Goal: Task Accomplishment & Management: Manage account settings

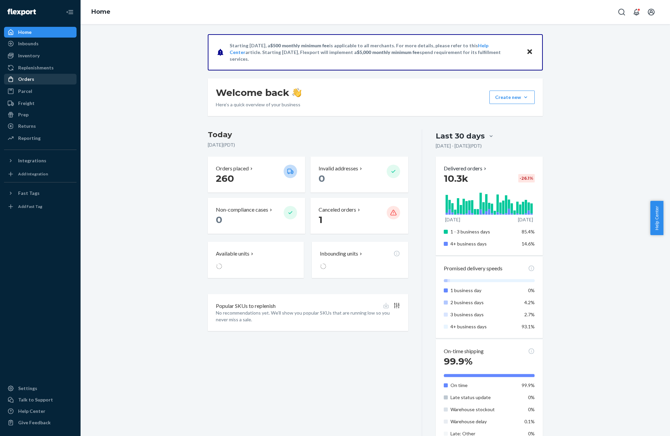
click at [35, 78] on div "Orders" at bounding box center [40, 79] width 71 height 9
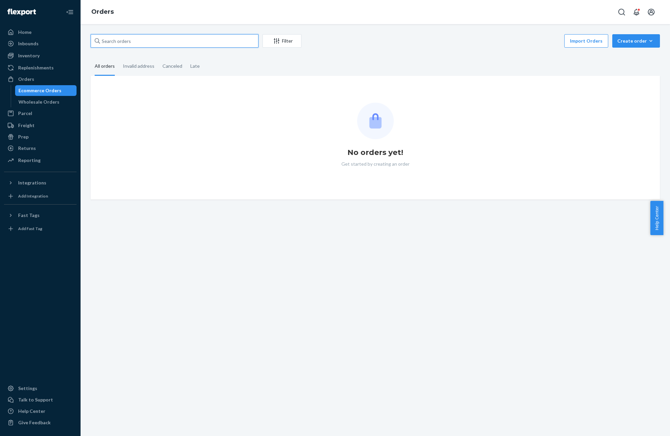
click at [160, 46] on input "text" at bounding box center [175, 40] width 168 height 13
paste input "425459"
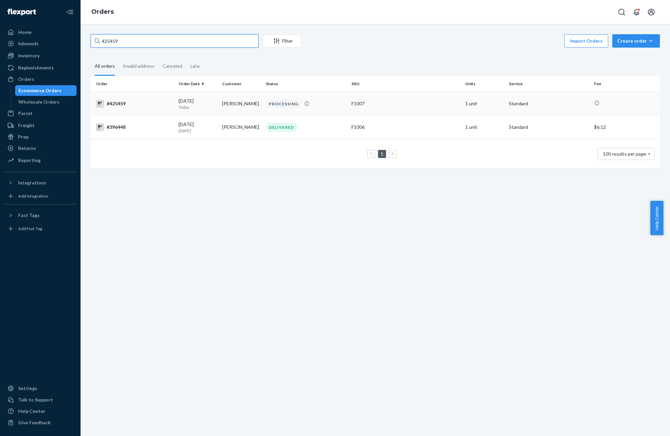
type input "425459"
click at [137, 107] on div "#425459" at bounding box center [134, 104] width 77 height 8
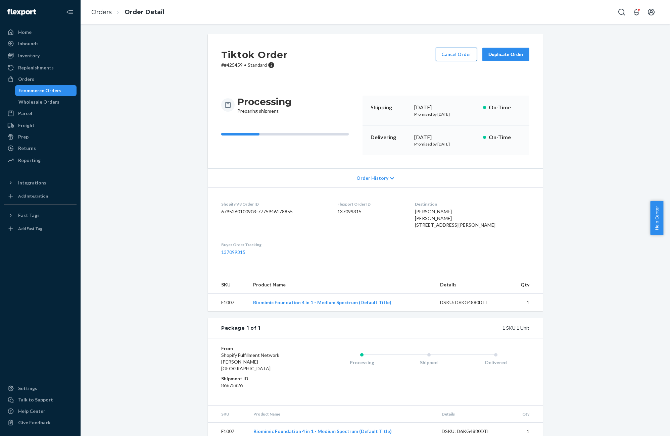
click at [453, 50] on button "Cancel Order" at bounding box center [456, 54] width 41 height 13
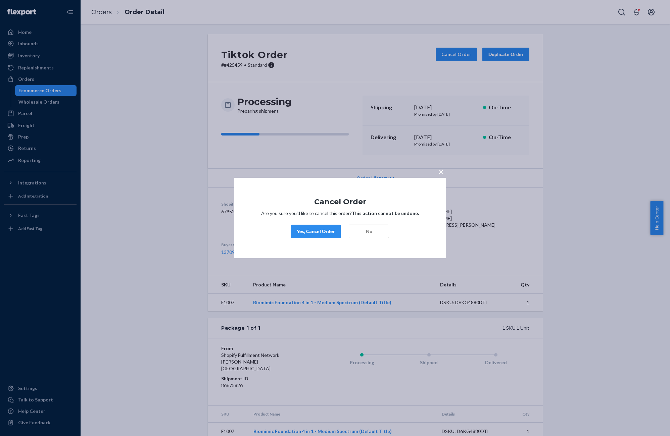
click at [311, 232] on div "Yes, Cancel Order" at bounding box center [316, 231] width 38 height 7
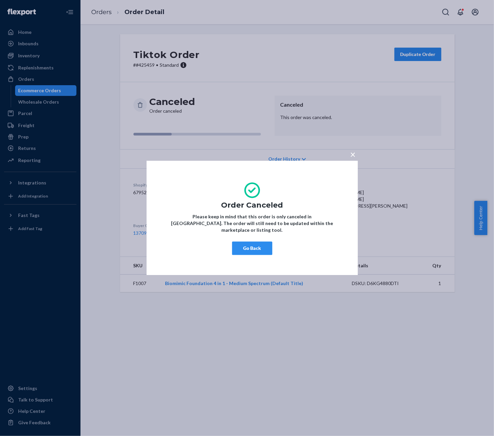
click at [88, 18] on div "× Order Canceled Please keep in mind that this order is only canceled in [GEOGR…" at bounding box center [247, 218] width 494 height 436
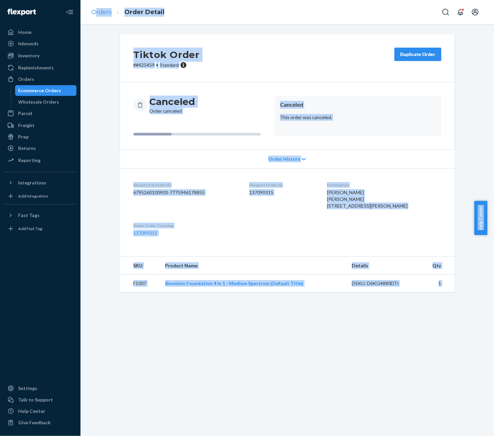
click at [97, 13] on link "Orders" at bounding box center [101, 11] width 20 height 7
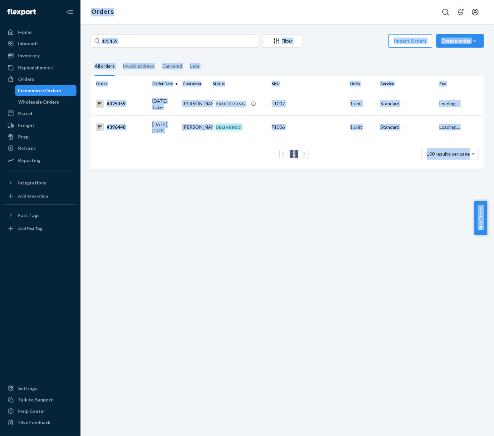
click at [118, 48] on div "425459 Filter Import Orders Create order Ecommerce order Removal order" at bounding box center [288, 41] width 394 height 15
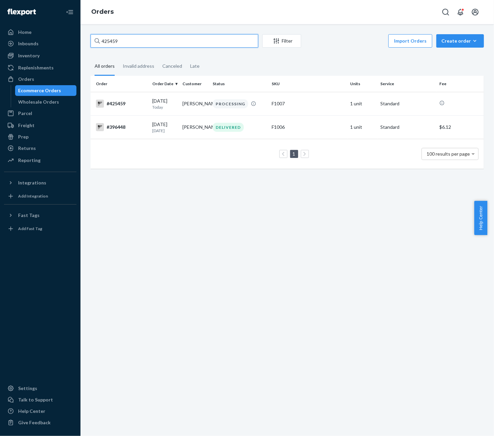
click at [122, 45] on input "425459" at bounding box center [175, 40] width 168 height 13
paste input "376"
type input "425376"
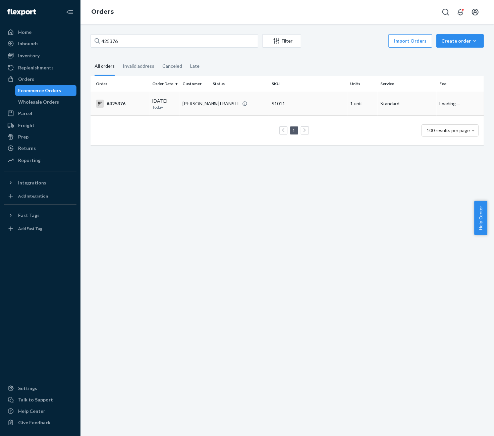
click at [113, 105] on div "#425376" at bounding box center [121, 104] width 51 height 8
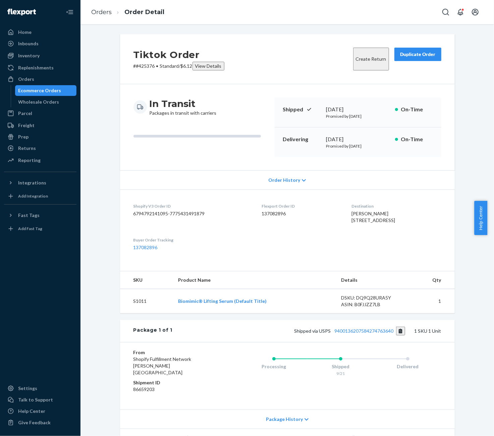
click at [273, 212] on dd "137082896" at bounding box center [301, 213] width 79 height 7
copy dd "137082896"
click at [99, 15] on link "Orders" at bounding box center [101, 11] width 20 height 7
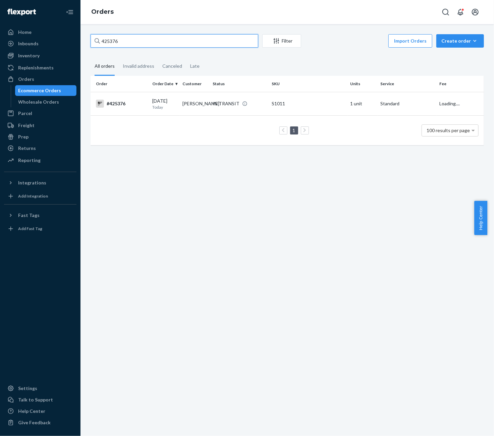
click at [114, 34] on input "425376" at bounding box center [175, 40] width 168 height 13
click at [114, 38] on input "425376" at bounding box center [175, 40] width 168 height 13
paste input "5"
type input "425375"
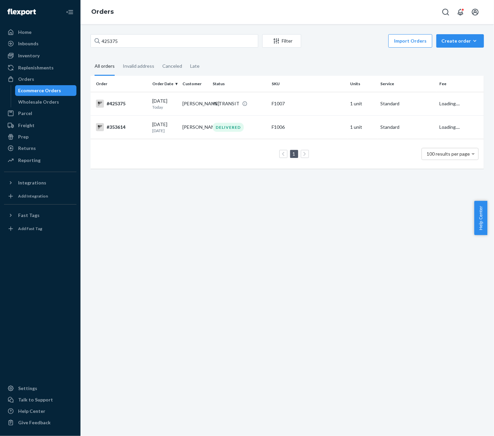
click at [128, 112] on td "#425375" at bounding box center [120, 103] width 59 height 23
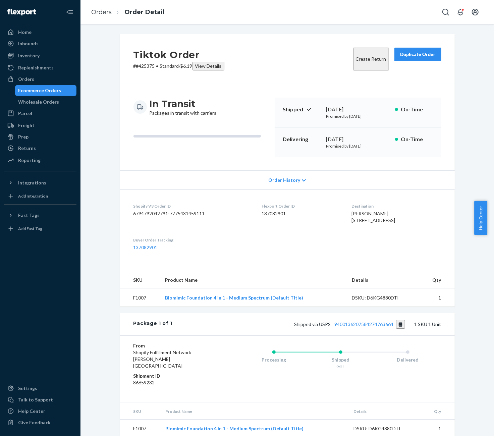
click at [276, 212] on dd "137082901" at bounding box center [301, 213] width 79 height 7
copy dd "137082901"
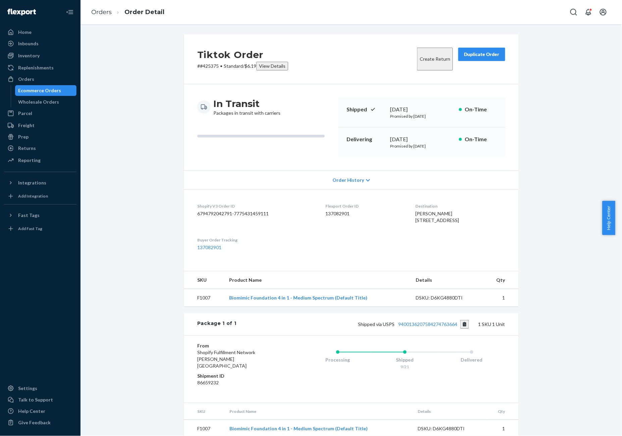
click at [26, 26] on div "Home Inbounds Shipping Plans Problems Inventory Products Replenishments Orders …" at bounding box center [40, 218] width 81 height 436
click at [23, 32] on div "Home" at bounding box center [24, 32] width 13 height 7
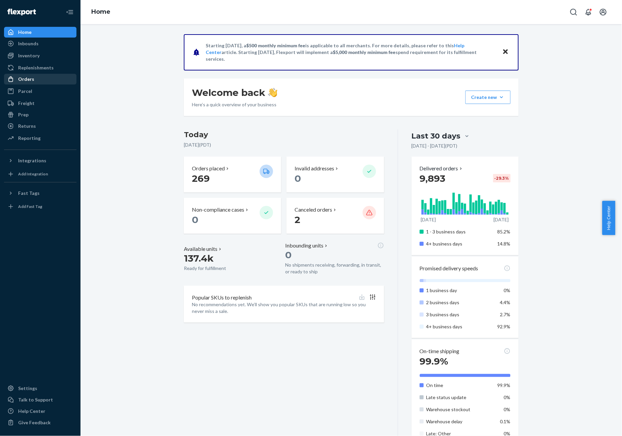
click at [22, 82] on div "Orders" at bounding box center [26, 79] width 16 height 7
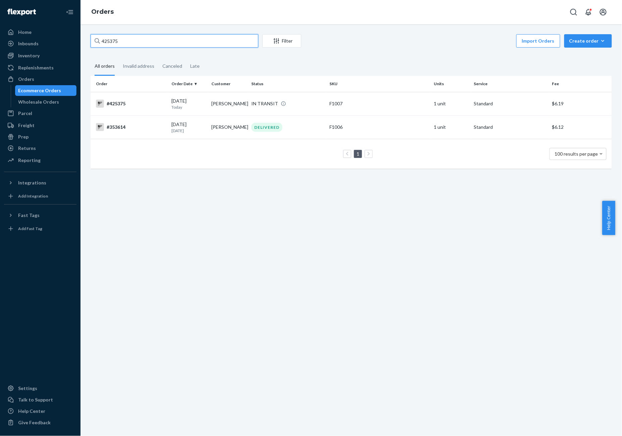
click at [128, 36] on input "425375" at bounding box center [175, 40] width 168 height 13
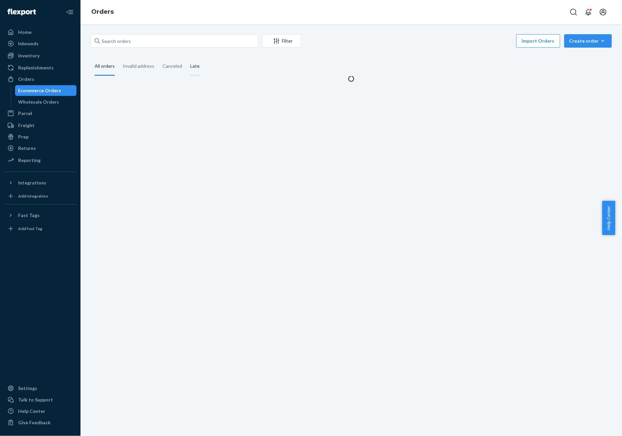
click at [193, 68] on div "Late" at bounding box center [194, 66] width 9 height 18
click at [186, 57] on input "Late" at bounding box center [186, 57] width 0 height 0
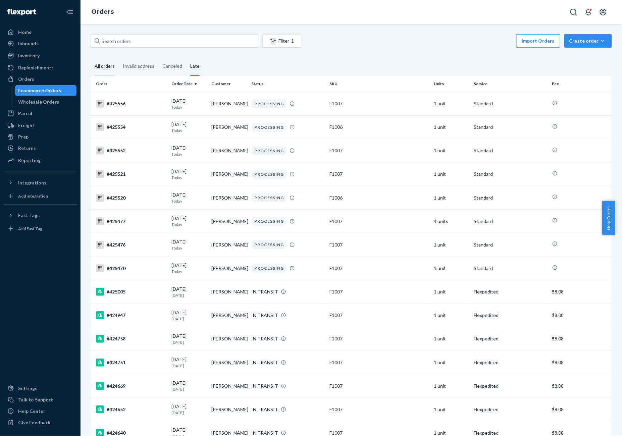
click at [105, 66] on div "All orders" at bounding box center [105, 66] width 20 height 18
click at [91, 57] on input "All orders" at bounding box center [91, 57] width 0 height 0
click at [105, 66] on div "All orders" at bounding box center [105, 66] width 20 height 18
click at [91, 57] on input "All orders" at bounding box center [91, 57] width 0 height 0
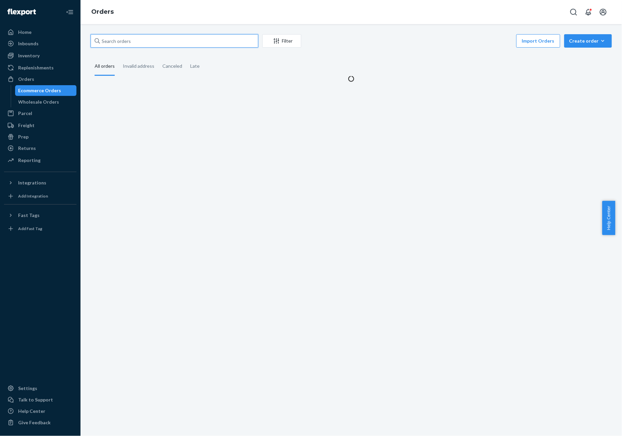
click at [126, 40] on input "text" at bounding box center [175, 40] width 168 height 13
paste input "419910"
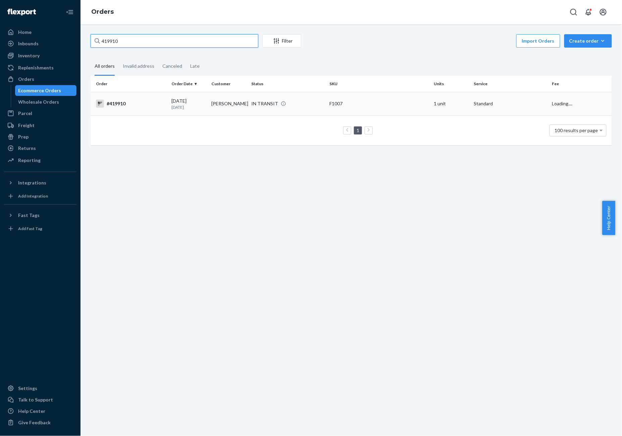
type input "419910"
click at [122, 108] on td "#419910" at bounding box center [130, 103] width 78 height 23
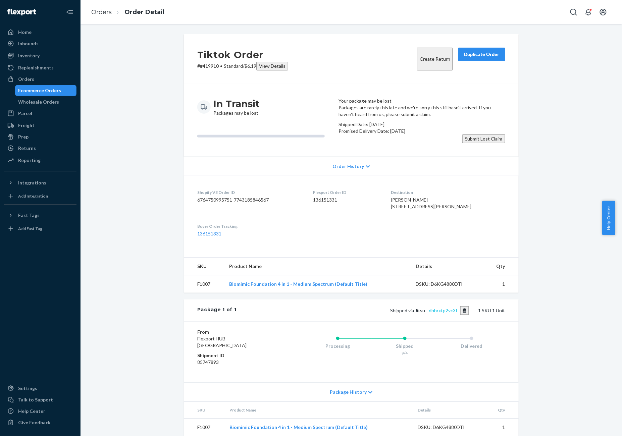
click at [446, 313] on link "dhhrxtp2vc3f" at bounding box center [443, 311] width 29 height 6
click at [329, 203] on dd "136151331" at bounding box center [346, 200] width 67 height 7
copy dd "136151331"
click at [407, 209] on span "[PERSON_NAME] [STREET_ADDRESS][PERSON_NAME]" at bounding box center [431, 203] width 81 height 12
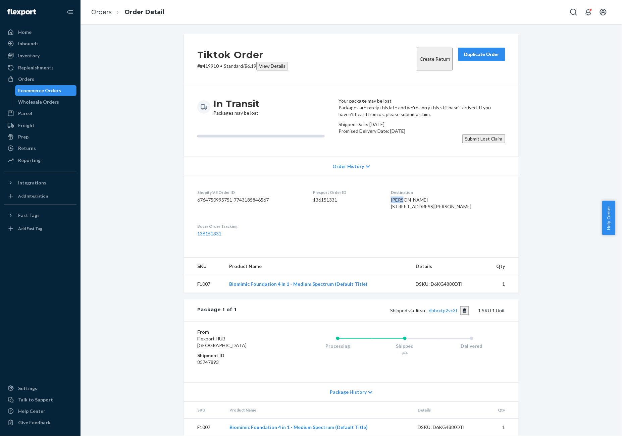
click at [407, 209] on span "[PERSON_NAME] [STREET_ADDRESS][PERSON_NAME]" at bounding box center [431, 203] width 81 height 12
copy span "[PERSON_NAME]"
click at [462, 143] on button "Submit Lost Claim" at bounding box center [483, 139] width 43 height 9
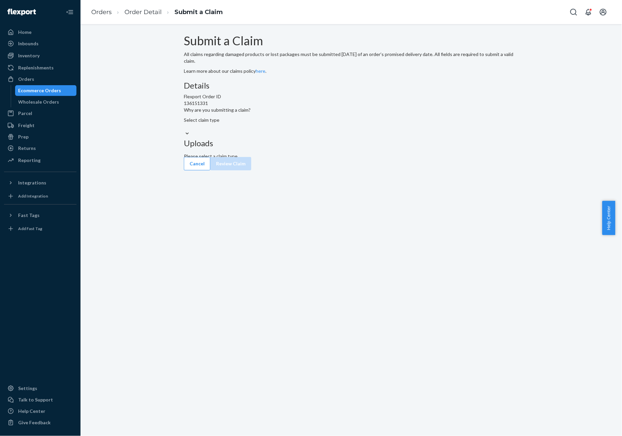
click at [275, 113] on p "Why are you submitting a claim?" at bounding box center [351, 110] width 335 height 7
click at [185, 130] on input "Why are you submitting a claim? Select claim type" at bounding box center [184, 126] width 1 height 7
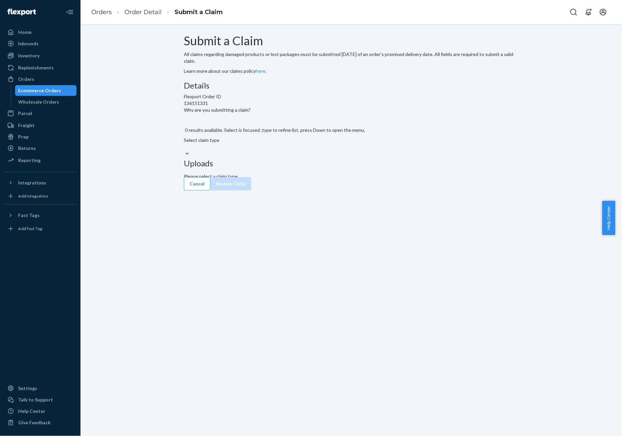
click at [275, 144] on div "Select claim type" at bounding box center [351, 140] width 335 height 7
click at [185, 150] on input "Why are you submitting a claim? 0 results available. Select is focused ,type to…" at bounding box center [184, 147] width 1 height 7
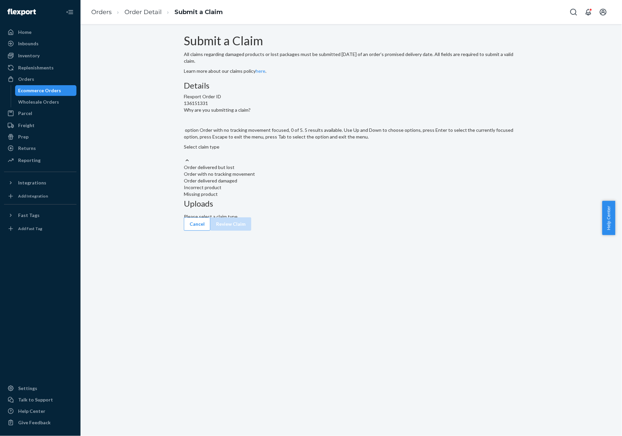
click at [278, 178] on div "Order with no tracking movement" at bounding box center [351, 174] width 335 height 7
click at [185, 157] on input "Why are you submitting a claim? option Order with no tracking movement focused,…" at bounding box center [184, 153] width 1 height 7
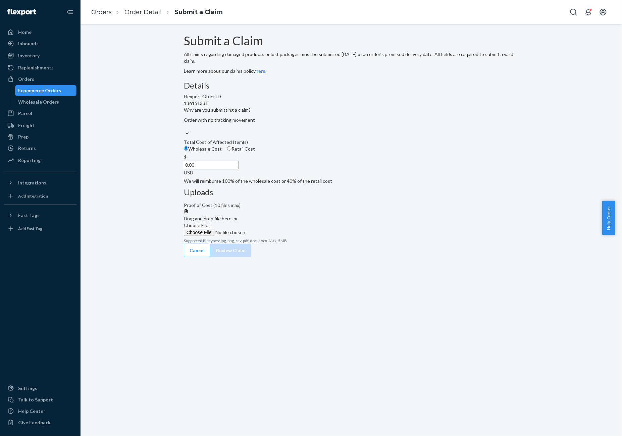
click at [255, 152] on span "Retail Cost" at bounding box center [243, 149] width 23 height 6
click at [232, 151] on input "Retail Cost" at bounding box center [229, 148] width 4 height 4
radio input "true"
click at [239, 169] on input "0.00" at bounding box center [211, 165] width 55 height 9
type input "49.99"
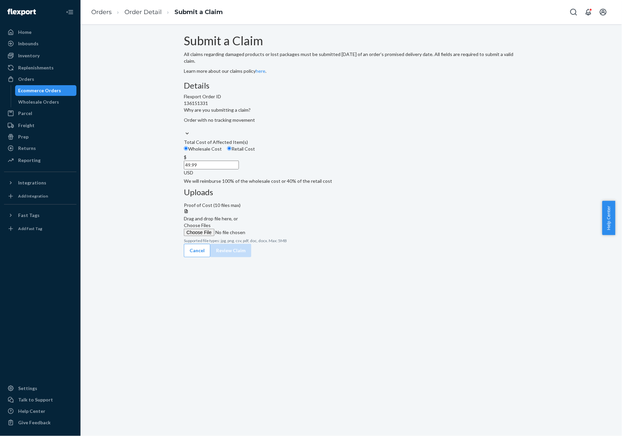
click at [275, 229] on input "Choose Files" at bounding box center [229, 232] width 91 height 7
click at [251, 256] on button "Review Claim" at bounding box center [230, 257] width 41 height 13
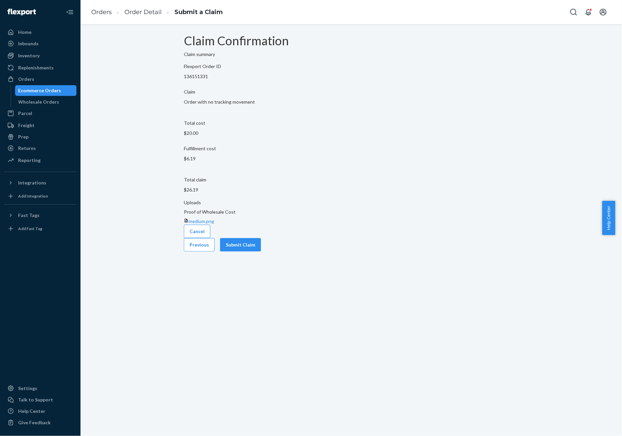
click at [494, 252] on div "Cancel Previous Submit Claim" at bounding box center [351, 238] width 335 height 27
click at [261, 250] on button "Submit Claim" at bounding box center [240, 244] width 41 height 13
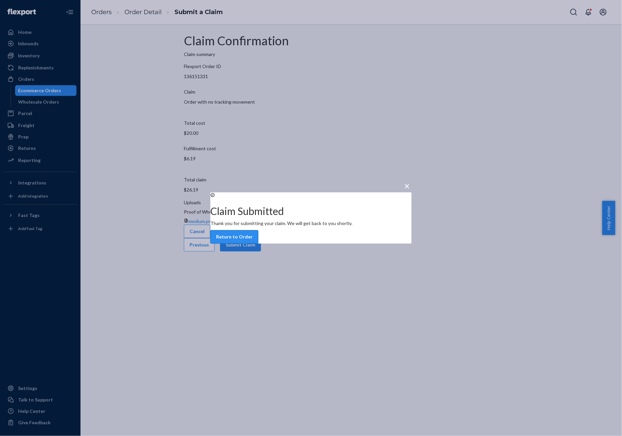
click at [258, 244] on button "Return to Order" at bounding box center [234, 237] width 48 height 13
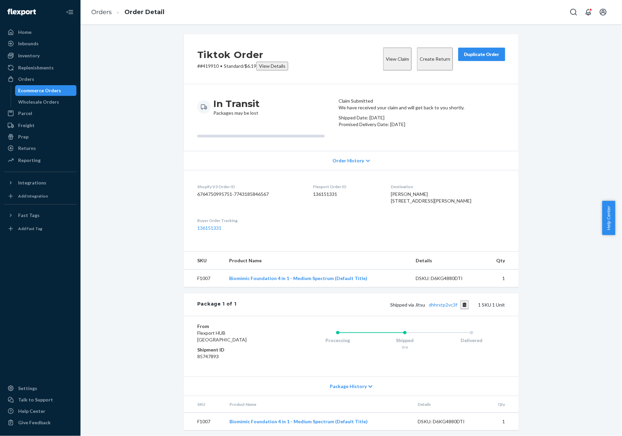
click at [109, 15] on li "Orders" at bounding box center [101, 12] width 20 height 9
click at [105, 13] on link "Orders" at bounding box center [101, 11] width 20 height 7
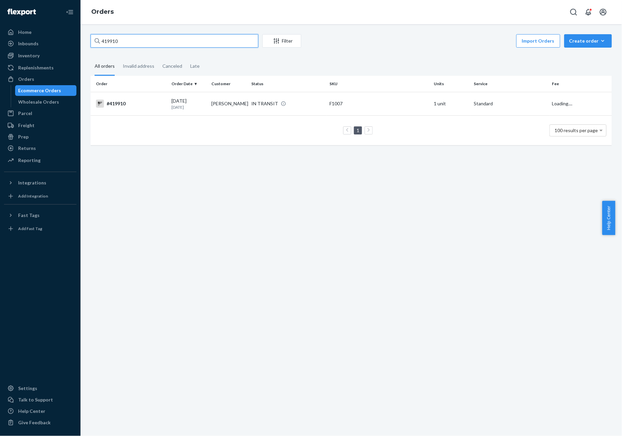
click at [121, 47] on input "419910" at bounding box center [175, 40] width 168 height 13
paste input "20479"
type input "420479"
click at [124, 106] on div "#420479" at bounding box center [131, 104] width 70 height 8
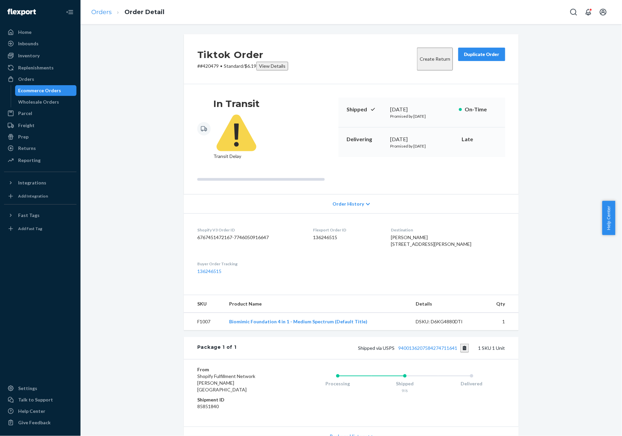
click at [105, 9] on link "Orders" at bounding box center [101, 11] width 20 height 7
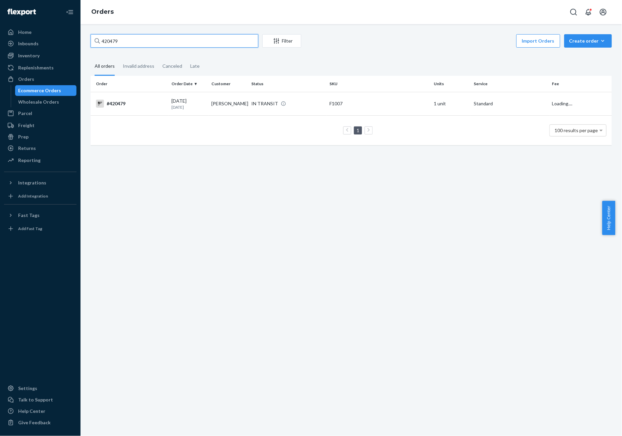
click at [117, 43] on input "420479" at bounding box center [175, 40] width 168 height 13
paste input "625"
type input "420625"
click at [126, 111] on td "#420625" at bounding box center [130, 103] width 78 height 23
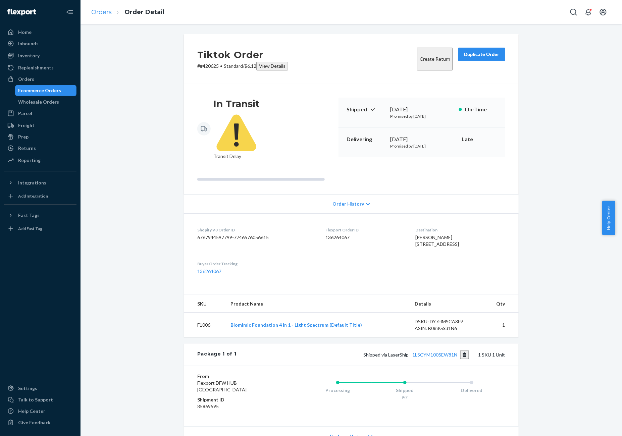
click at [105, 12] on link "Orders" at bounding box center [101, 11] width 20 height 7
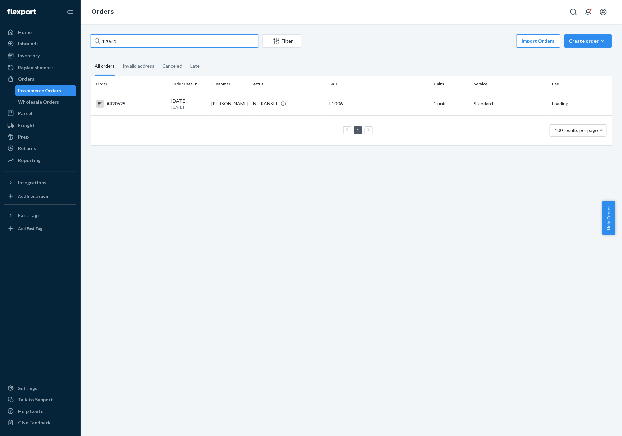
click at [111, 44] on input "420625" at bounding box center [175, 40] width 168 height 13
paste input "881"
type input "420881"
click at [150, 115] on td "1 100 results per page" at bounding box center [352, 130] width 522 height 30
click at [149, 112] on td "#420881" at bounding box center [130, 103] width 78 height 23
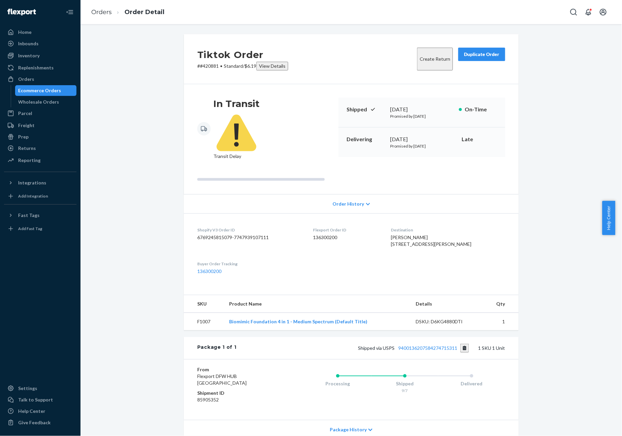
click at [100, 6] on ol "Orders Order Detail" at bounding box center [128, 12] width 84 height 20
click at [100, 8] on link "Orders" at bounding box center [101, 11] width 20 height 7
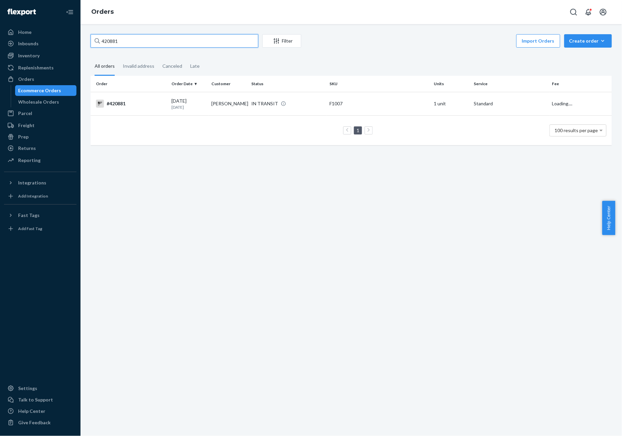
click at [119, 44] on input "420881" at bounding box center [175, 40] width 168 height 13
paste input "1004"
type input "421004"
click at [130, 107] on div "#421004" at bounding box center [131, 104] width 70 height 8
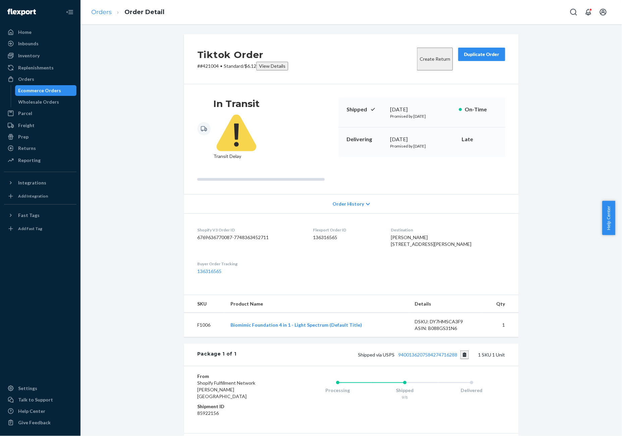
click at [111, 14] on ol "Orders Order Detail" at bounding box center [128, 12] width 84 height 20
click at [111, 14] on link "Orders" at bounding box center [101, 11] width 20 height 7
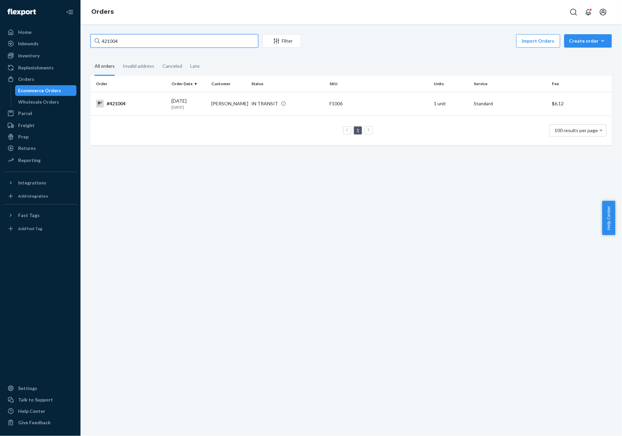
click at [114, 38] on input "421004" at bounding box center [175, 40] width 168 height 13
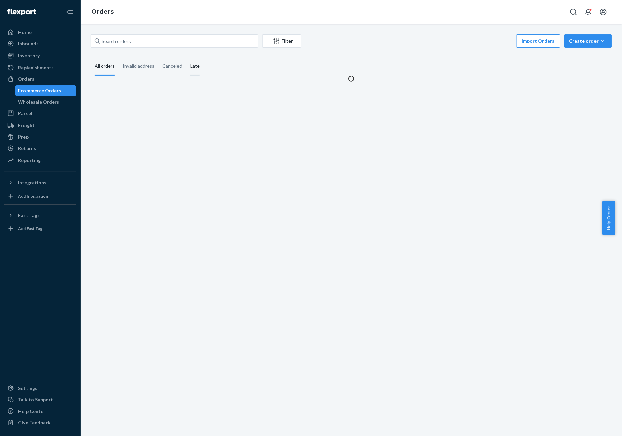
click at [190, 66] on div "Late" at bounding box center [194, 66] width 9 height 18
click at [186, 57] on input "Late" at bounding box center [186, 57] width 0 height 0
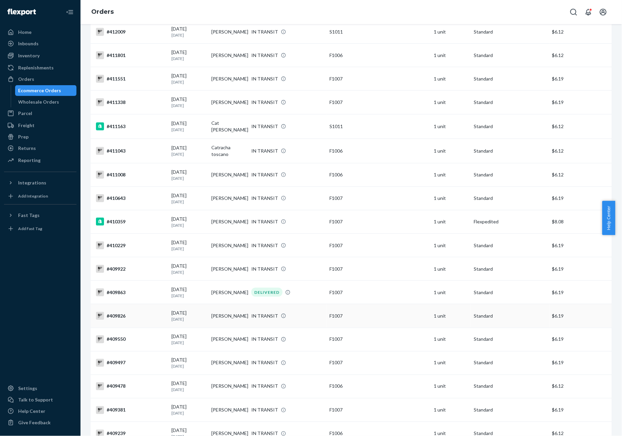
scroll to position [2075, 0]
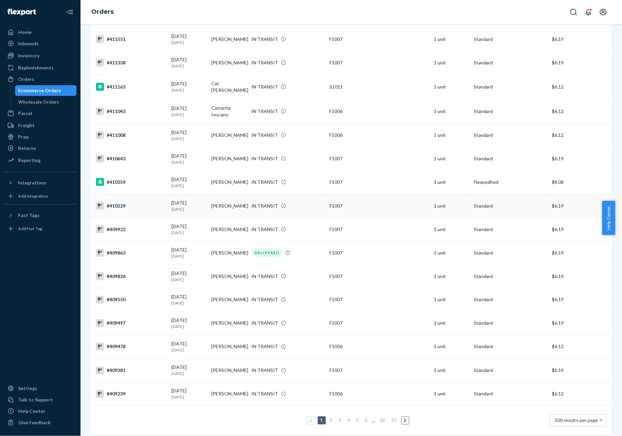
click at [121, 202] on div "#410229" at bounding box center [131, 206] width 70 height 8
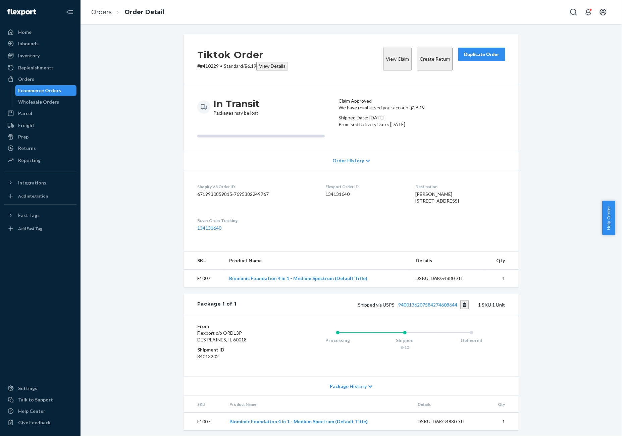
click at [209, 67] on p "# #410229 • Standard / $6.19 View Details" at bounding box center [242, 66] width 91 height 9
copy p "410229"
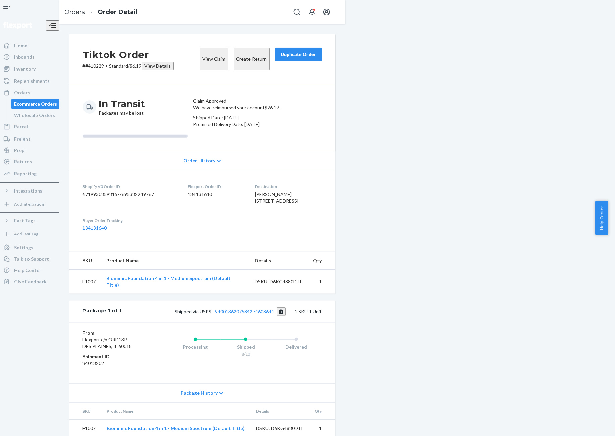
click at [19, 7] on div at bounding box center [29, 6] width 59 height 13
click at [11, 11] on icon "Open Navigation" at bounding box center [7, 7] width 8 height 8
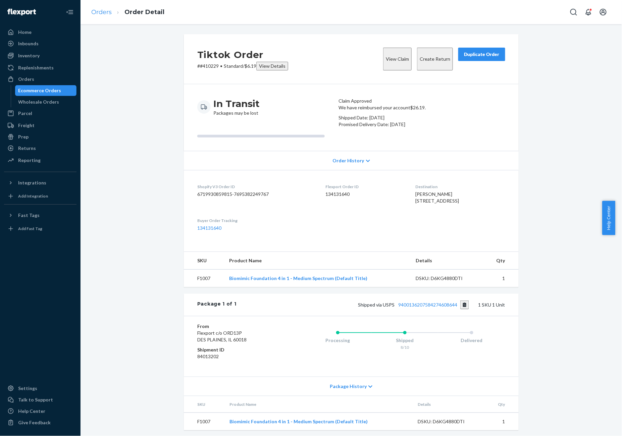
click at [101, 13] on link "Orders" at bounding box center [101, 11] width 20 height 7
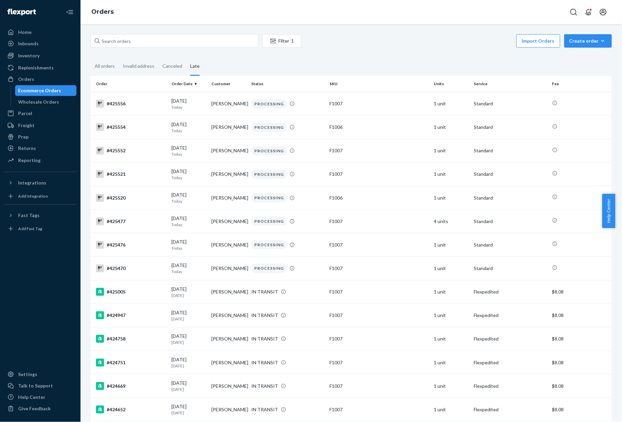
scroll to position [2041, 0]
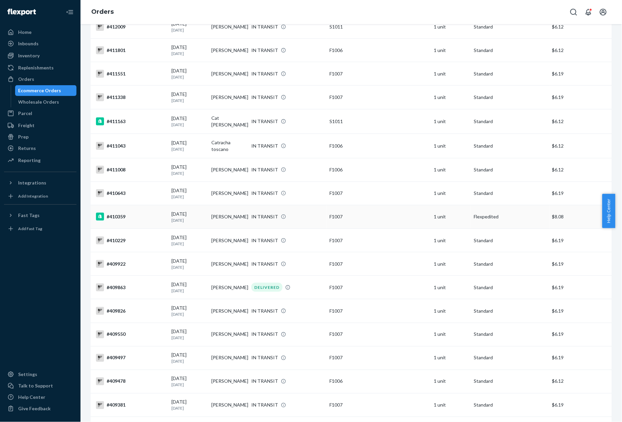
click at [121, 213] on div "#410359" at bounding box center [131, 217] width 70 height 8
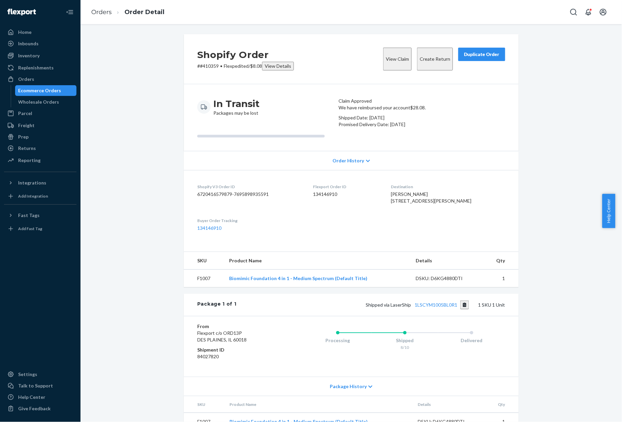
click at [210, 64] on p "# #410359 • Flexpedited / $8.08 View Details" at bounding box center [245, 66] width 97 height 9
copy p "410359"
click at [101, 13] on link "Orders" at bounding box center [101, 11] width 20 height 7
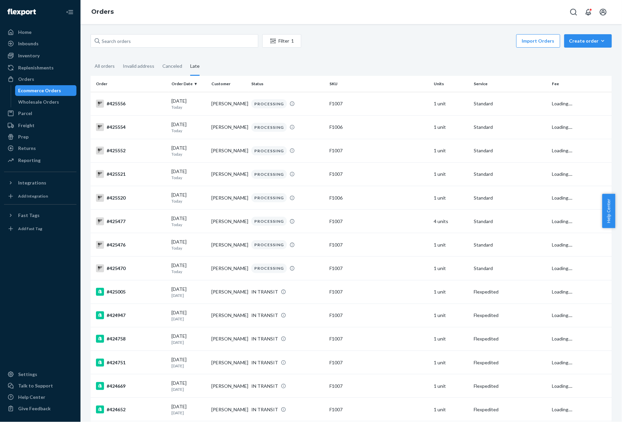
scroll to position [2018, 0]
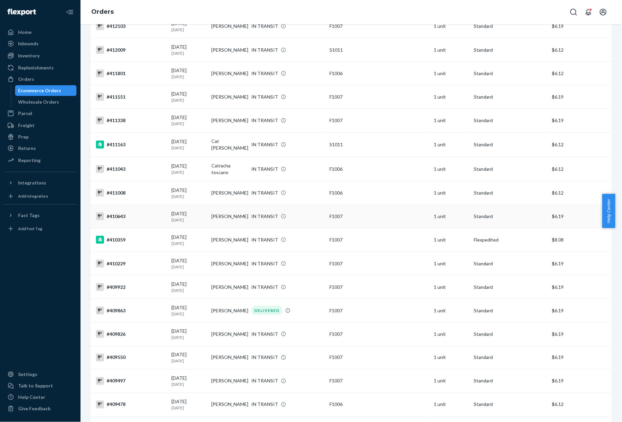
click at [119, 206] on td "#410643" at bounding box center [130, 216] width 78 height 23
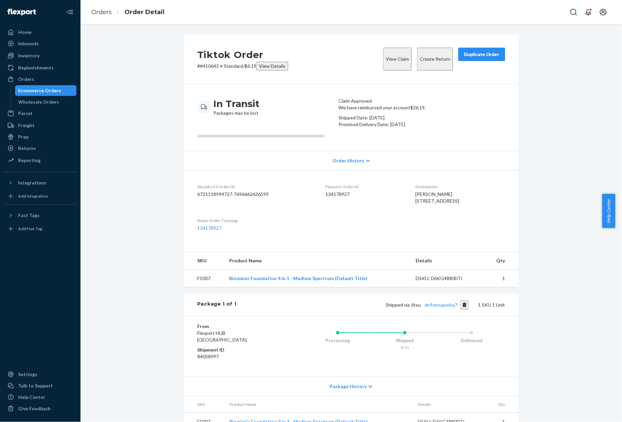
click at [207, 65] on p "# #410643 • Standard / $6.19 View Details" at bounding box center [242, 66] width 91 height 9
copy p "410643"
click at [103, 11] on link "Orders" at bounding box center [101, 11] width 20 height 7
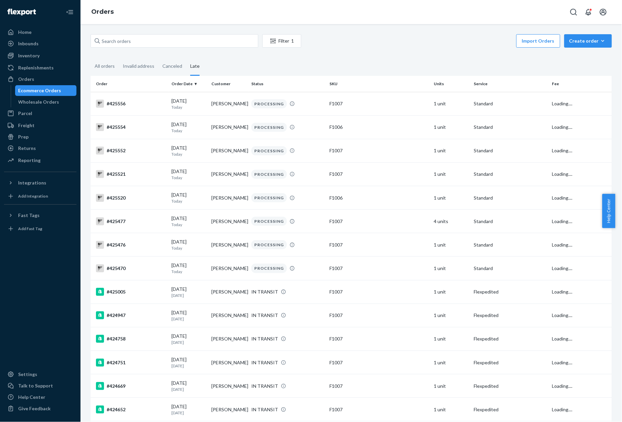
scroll to position [1994, 0]
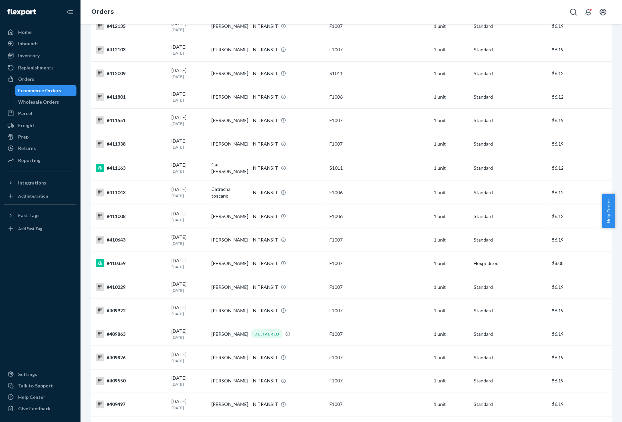
click at [118, 205] on td "#411008" at bounding box center [130, 216] width 78 height 23
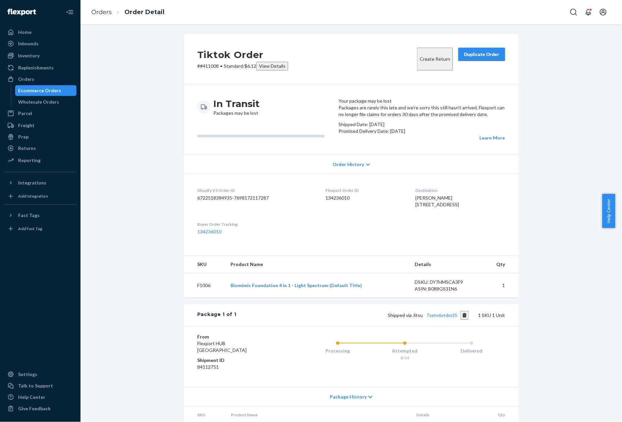
click at [208, 66] on p "# #411008 • Standard / $6.12 View Details" at bounding box center [242, 66] width 91 height 9
copy p "411008"
click at [98, 12] on link "Orders" at bounding box center [101, 11] width 20 height 7
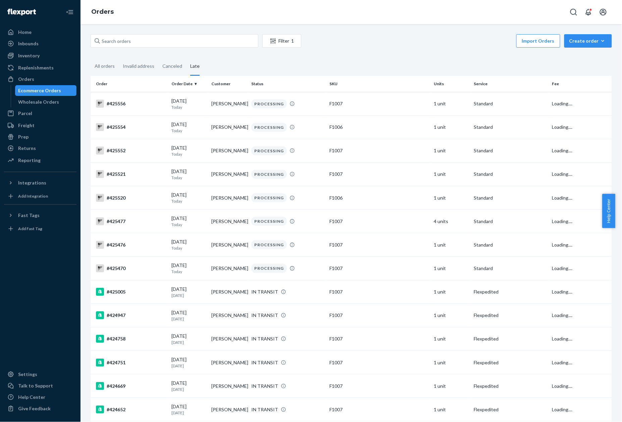
scroll to position [1971, 0]
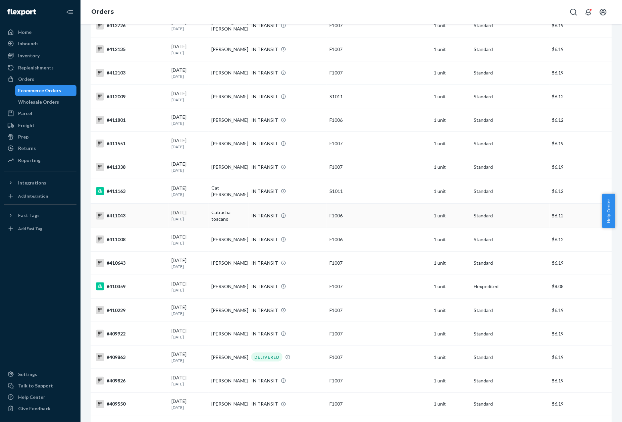
click at [114, 212] on div "#411043" at bounding box center [131, 216] width 70 height 8
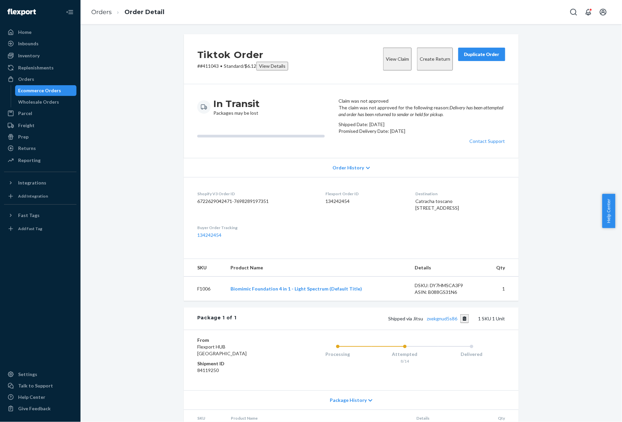
click at [205, 67] on p "# #411043 • Standard / $6.12 View Details" at bounding box center [242, 66] width 91 height 9
copy p "411043"
drag, startPoint x: 6, startPoint y: 163, endPoint x: 207, endPoint y: 64, distance: 224.5
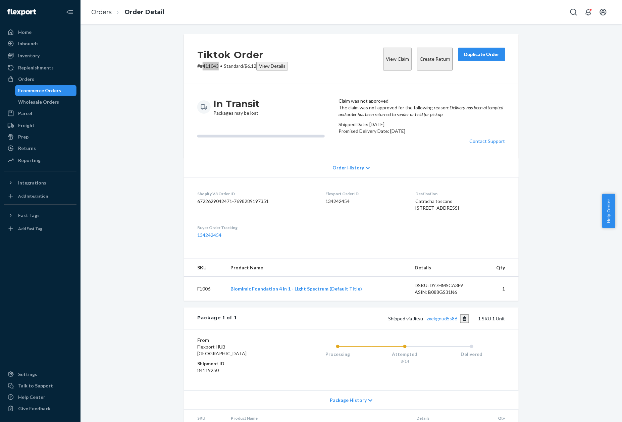
click at [207, 64] on p "# #411043 • Standard / $6.12 View Details" at bounding box center [242, 66] width 91 height 9
click at [101, 13] on link "Orders" at bounding box center [101, 11] width 20 height 7
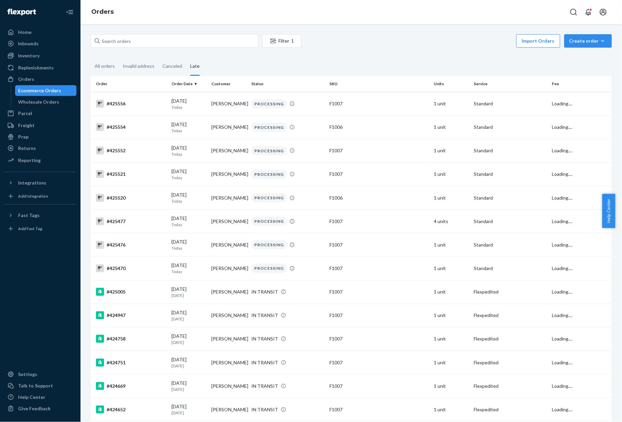
drag, startPoint x: 105, startPoint y: 34, endPoint x: 107, endPoint y: 38, distance: 4.6
click at [105, 34] on div "Filter 1 Import Orders Create order Ecommerce order Removal order All orders In…" at bounding box center [352, 223] width 542 height 398
click at [107, 70] on div "All orders" at bounding box center [105, 66] width 20 height 18
click at [91, 57] on input "All orders" at bounding box center [91, 57] width 0 height 0
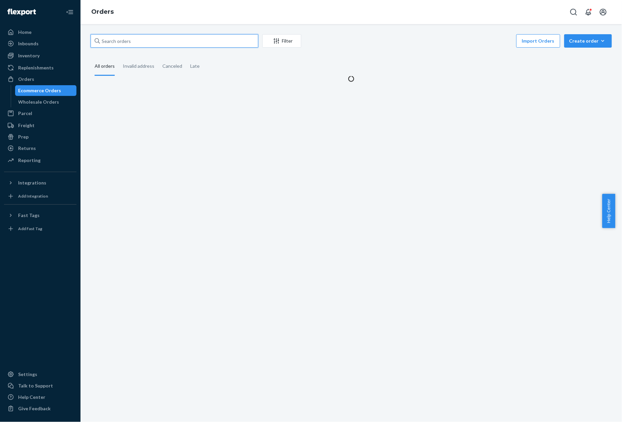
click at [125, 42] on input "text" at bounding box center [175, 40] width 168 height 13
paste input "401947"
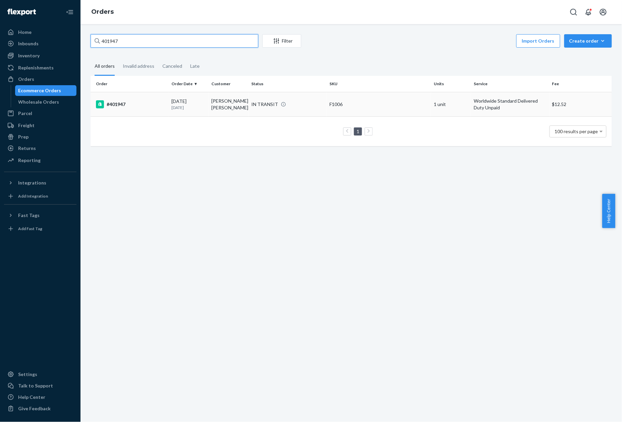
type input "401947"
click at [126, 104] on div "#401947" at bounding box center [131, 104] width 70 height 8
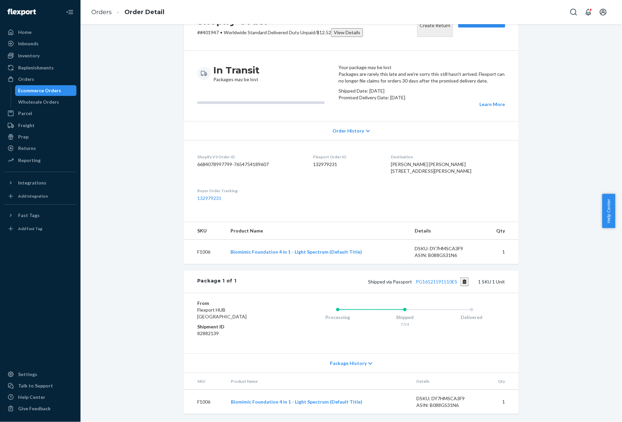
scroll to position [77, 0]
click at [451, 283] on link "PG16121591510ES" at bounding box center [437, 282] width 42 height 6
click at [93, 10] on link "Orders" at bounding box center [101, 11] width 20 height 7
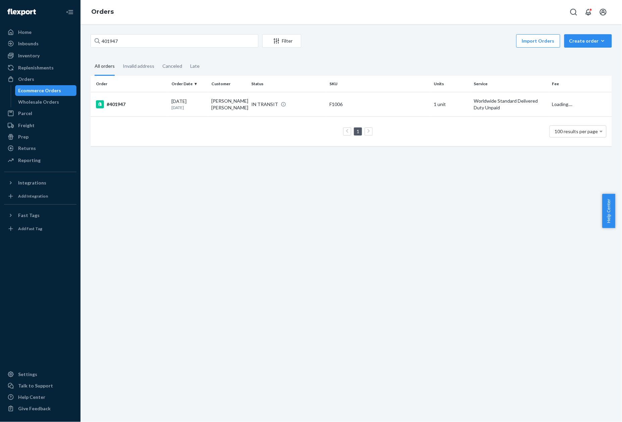
click at [117, 53] on div "401947 Filter Import Orders Create order Ecommerce order Removal order All orde…" at bounding box center [352, 93] width 532 height 119
click at [117, 48] on div "401947 Filter Import Orders Create order Ecommerce order Removal order" at bounding box center [352, 41] width 522 height 15
click at [117, 45] on input "401947" at bounding box center [175, 40] width 168 height 13
paste input "4224"
type input "404224"
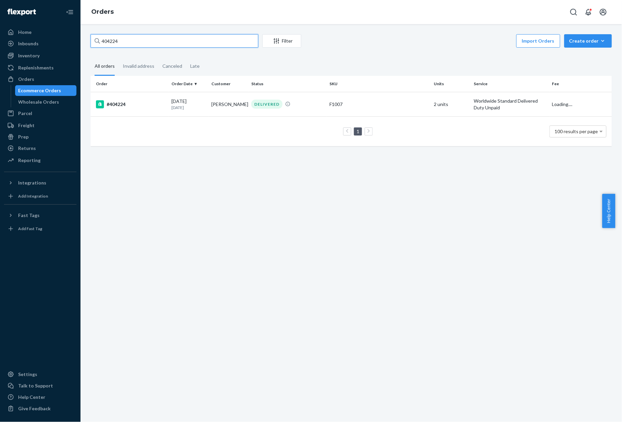
click at [113, 108] on div "#404224" at bounding box center [131, 104] width 70 height 8
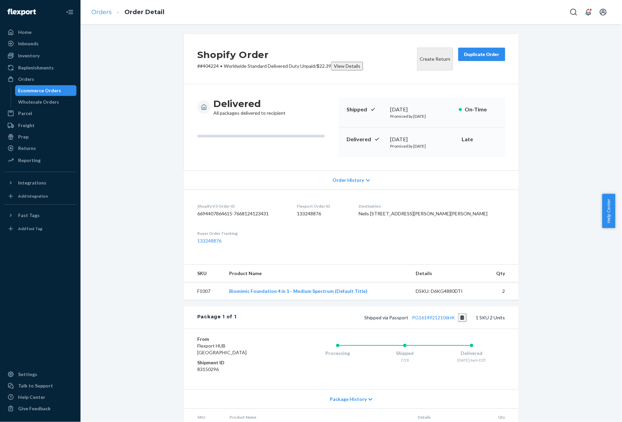
click at [102, 12] on link "Orders" at bounding box center [101, 11] width 20 height 7
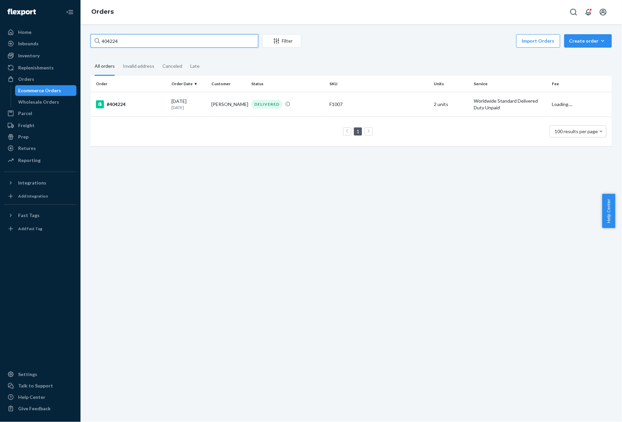
click at [116, 37] on input "404224" at bounding box center [175, 40] width 168 height 13
paste input "53"
type input "404253"
click at [121, 103] on div "#404253" at bounding box center [131, 104] width 70 height 8
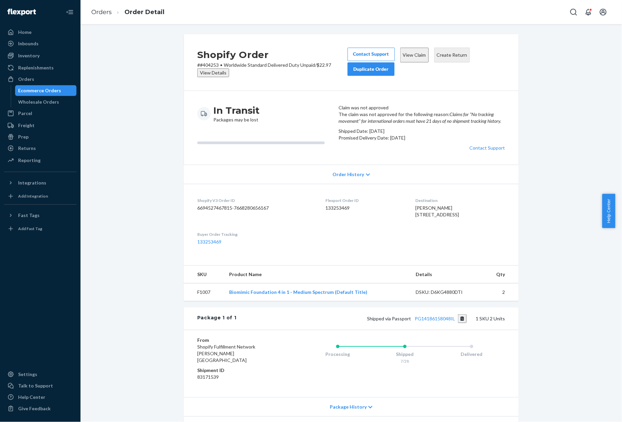
scroll to position [85, 0]
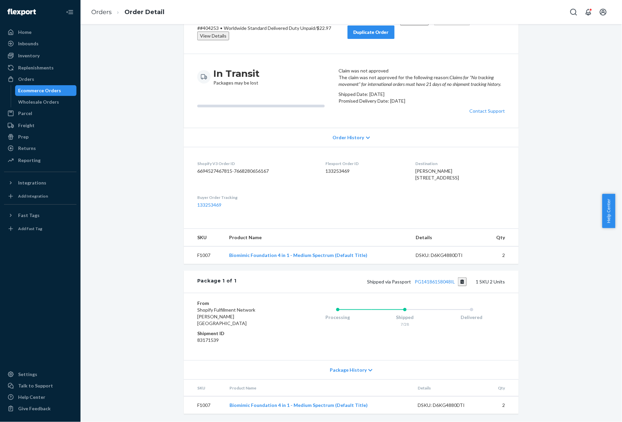
click at [432, 286] on div "Shipped via Passport PG14186158048IL 1 SKU 2 Units" at bounding box center [371, 282] width 269 height 9
click at [432, 285] on link "PG14186158048IL" at bounding box center [435, 282] width 40 height 6
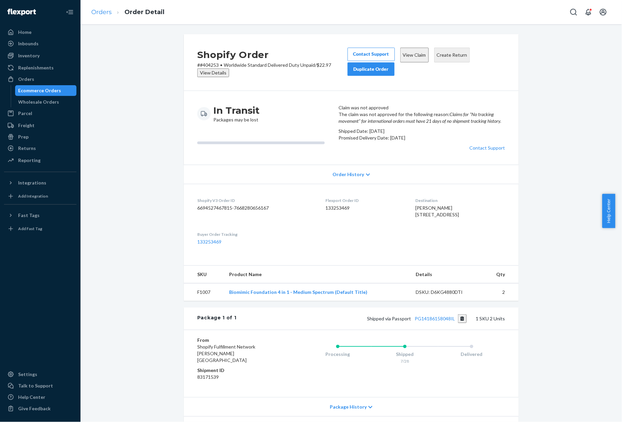
click at [103, 11] on link "Orders" at bounding box center [101, 11] width 20 height 7
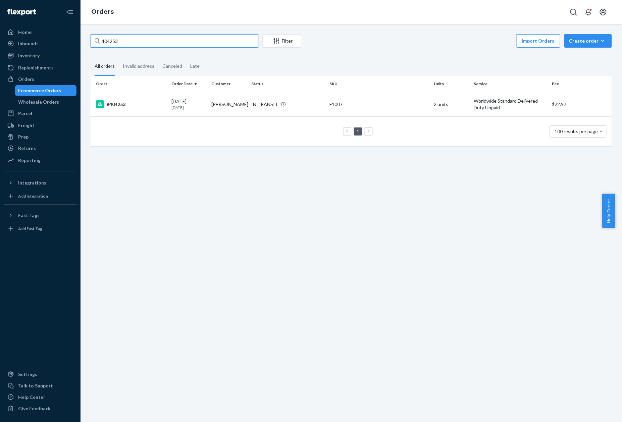
click at [146, 40] on input "404253" at bounding box center [175, 40] width 168 height 13
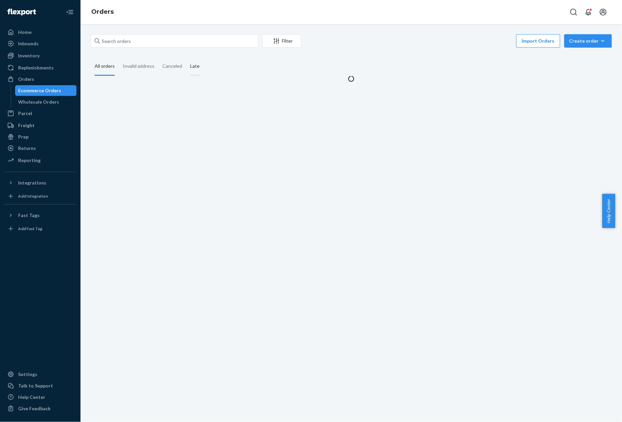
click at [196, 67] on div "Late" at bounding box center [194, 66] width 9 height 18
click at [186, 57] on input "Late" at bounding box center [186, 57] width 0 height 0
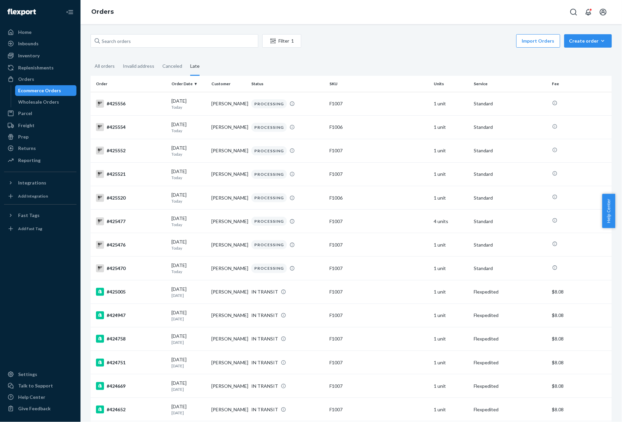
scroll to position [1947, 0]
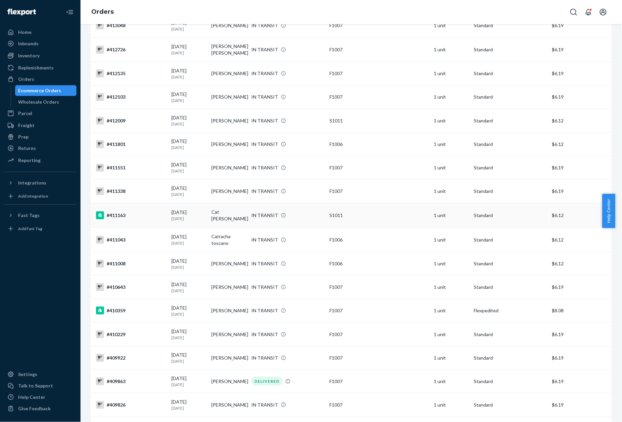
click at [113, 211] on div "#411163" at bounding box center [131, 215] width 70 height 8
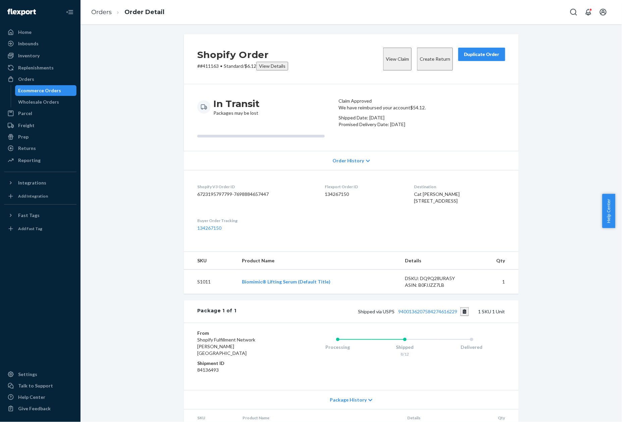
click at [207, 71] on div "Shopify Order # #411163 • Standard / $6.12 View Details View Claim Create Retur…" at bounding box center [351, 59] width 335 height 50
click at [207, 67] on p "# #411163 • Standard / $6.12 View Details" at bounding box center [242, 66] width 91 height 9
click at [106, 14] on link "Orders" at bounding box center [101, 11] width 20 height 7
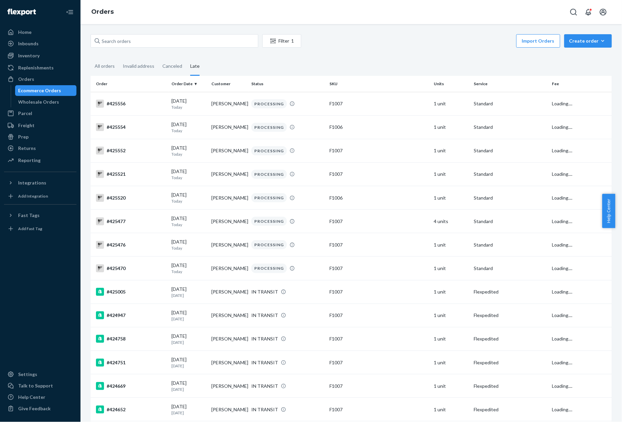
scroll to position [1923, 0]
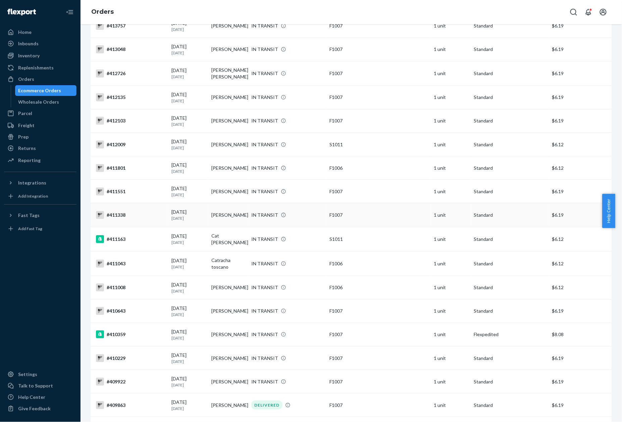
click at [110, 211] on div "#411338" at bounding box center [131, 215] width 70 height 8
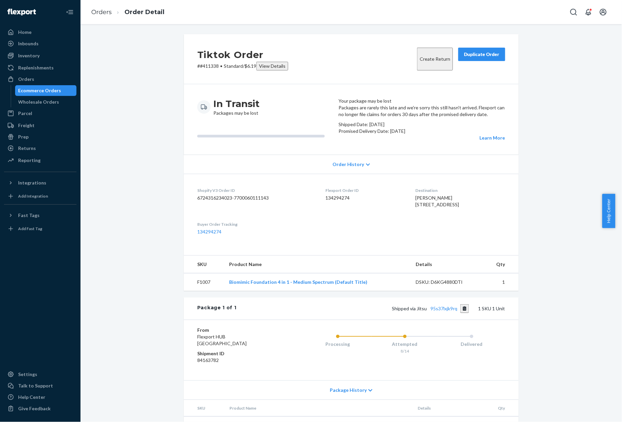
click at [207, 64] on p "# #411338 • Standard / $6.19 View Details" at bounding box center [242, 66] width 91 height 9
click at [107, 11] on link "Orders" at bounding box center [101, 11] width 20 height 7
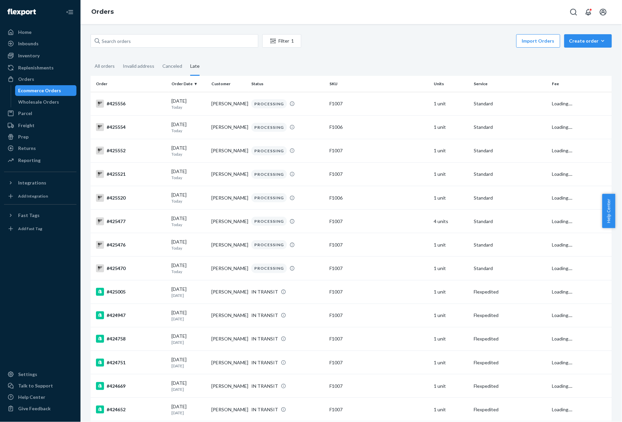
scroll to position [1900, 0]
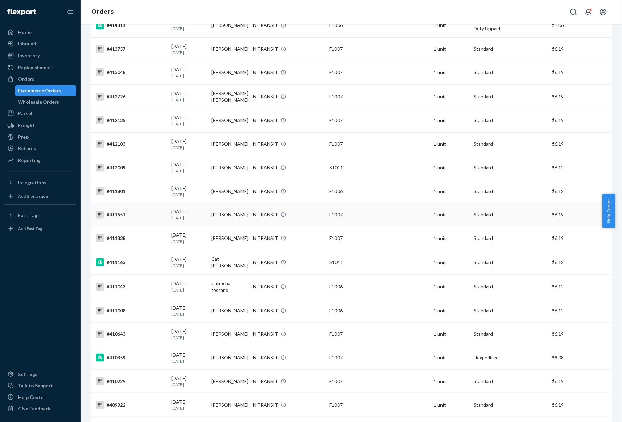
click at [109, 203] on td "#411551" at bounding box center [130, 214] width 78 height 23
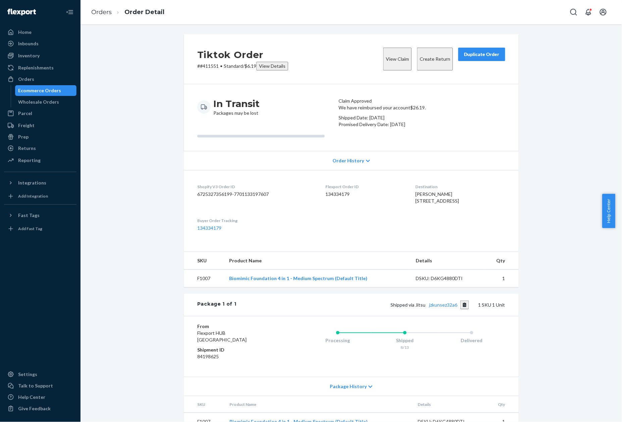
click at [206, 64] on p "# #411551 • Standard / $6.19 View Details" at bounding box center [242, 66] width 91 height 9
click at [103, 12] on link "Orders" at bounding box center [101, 11] width 20 height 7
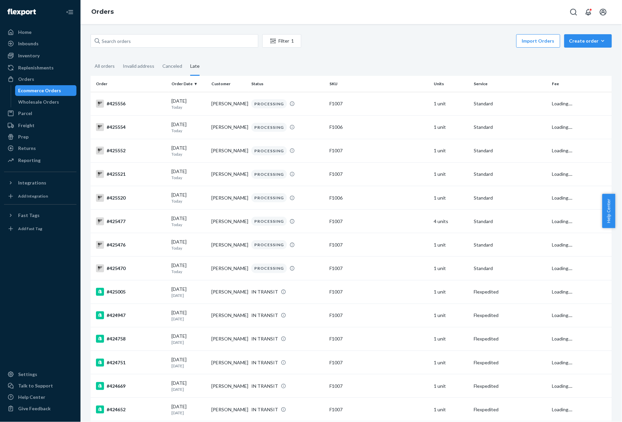
scroll to position [1876, 0]
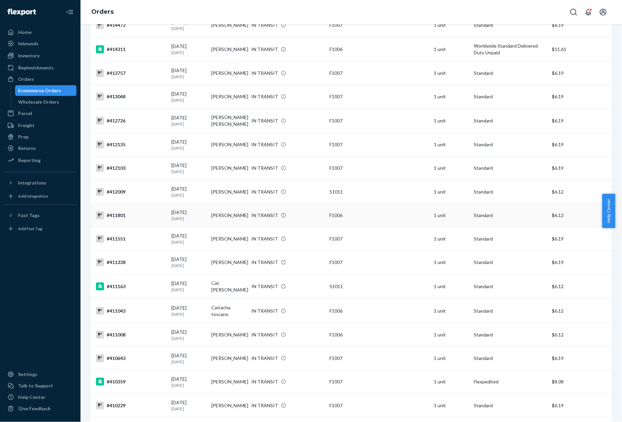
click at [113, 211] on div "#411801" at bounding box center [131, 215] width 70 height 8
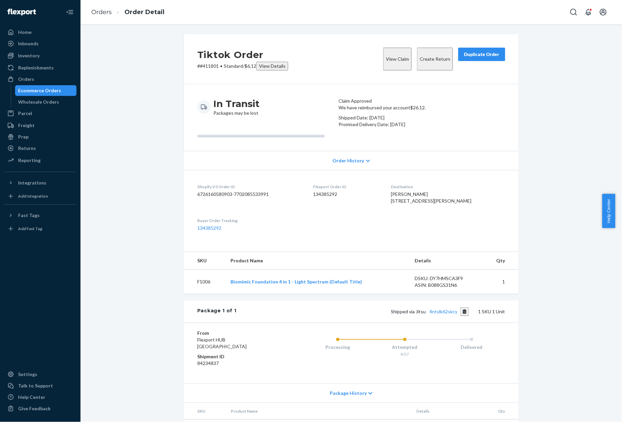
click at [207, 66] on p "# #411801 • Standard / $6.12 View Details" at bounding box center [242, 66] width 91 height 9
click at [202, 73] on div "Tiktok Order # #411801 • Standard / $6.12 View Details View Claim Create Return…" at bounding box center [351, 59] width 335 height 50
click at [205, 66] on p "# #411801 • Standard / $6.12 View Details" at bounding box center [242, 66] width 91 height 9
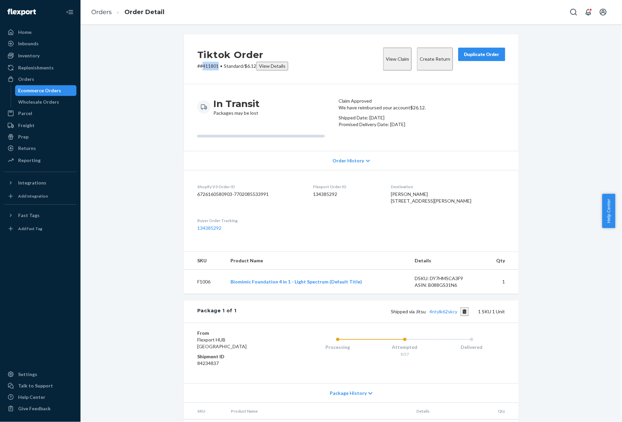
click at [206, 66] on p "# #411801 • Standard / $6.12 View Details" at bounding box center [242, 66] width 91 height 9
click at [107, 13] on link "Orders" at bounding box center [101, 11] width 20 height 7
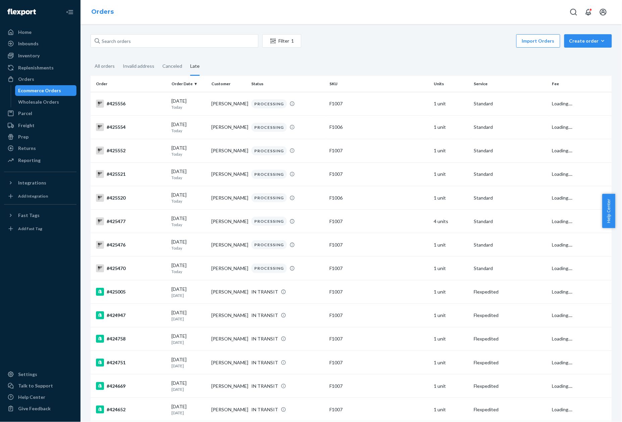
scroll to position [1851, 0]
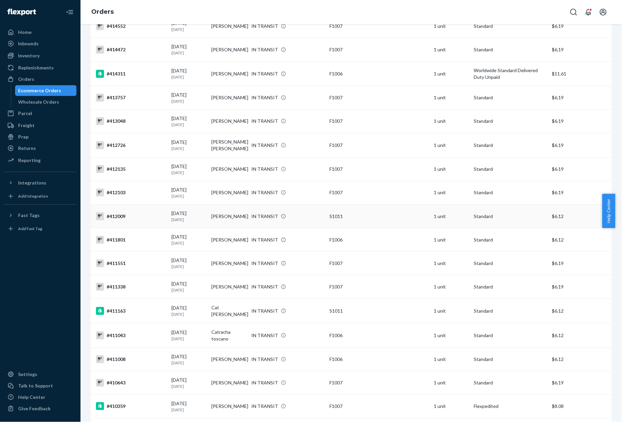
click at [120, 212] on div "#412009" at bounding box center [131, 216] width 70 height 8
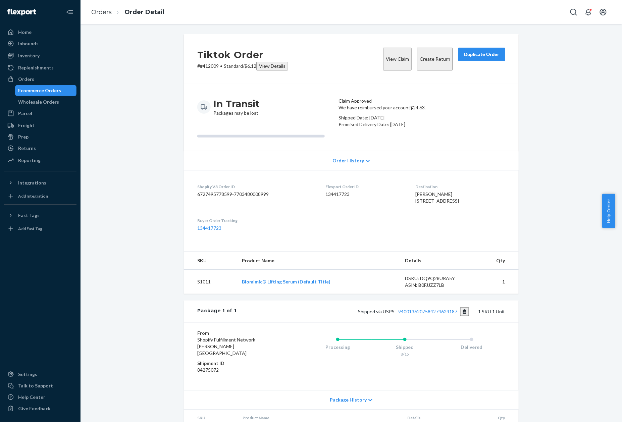
click at [204, 62] on p "# #412009 • Standard / $6.12 View Details" at bounding box center [242, 66] width 91 height 9
click at [104, 12] on link "Orders" at bounding box center [101, 11] width 20 height 7
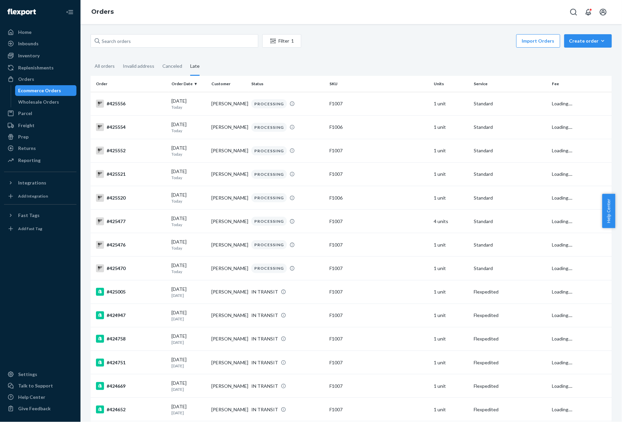
scroll to position [1827, 0]
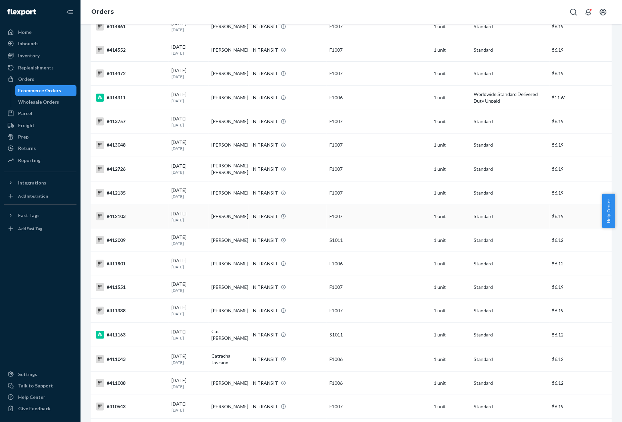
click at [112, 212] on div "#412103" at bounding box center [131, 216] width 70 height 8
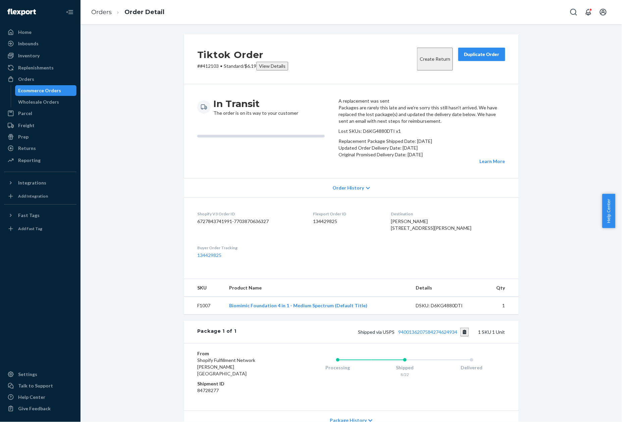
click at [206, 65] on p "# #412103 • Standard / $6.19 View Details" at bounding box center [242, 66] width 91 height 9
click at [109, 12] on link "Orders" at bounding box center [101, 11] width 20 height 7
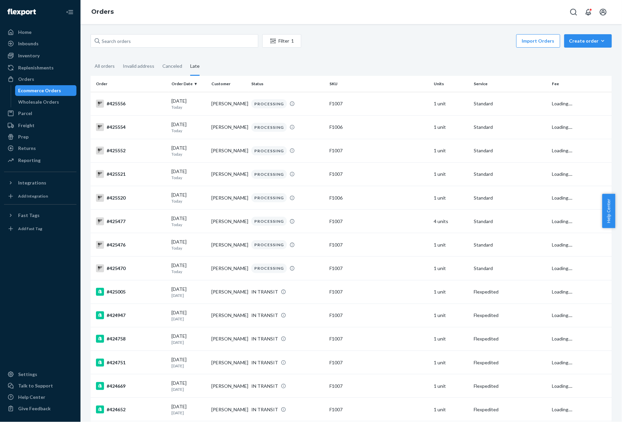
scroll to position [1804, 0]
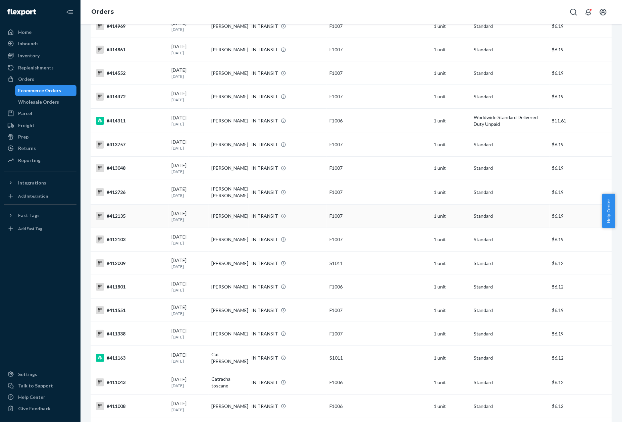
click at [115, 212] on div "#412135" at bounding box center [131, 216] width 70 height 8
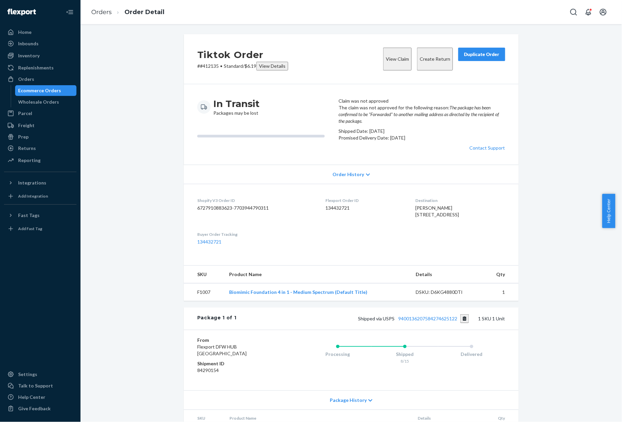
click at [204, 66] on p "# #412135 • Standard / $6.19 View Details" at bounding box center [242, 66] width 91 height 9
click at [203, 66] on p "# #412135 • Standard / $6.19 View Details" at bounding box center [242, 66] width 91 height 9
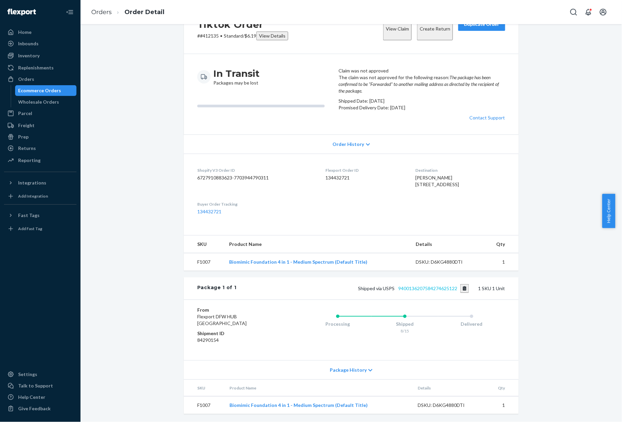
click at [426, 290] on link "9400136207584274625122" at bounding box center [428, 289] width 59 height 6
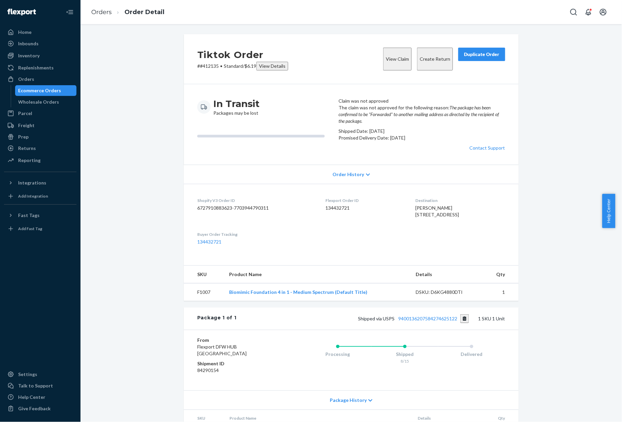
click at [326, 211] on dd "134432721" at bounding box center [365, 208] width 79 height 7
click at [211, 66] on p "# #412135 • Standard / $6.19 View Details" at bounding box center [242, 66] width 91 height 9
click at [210, 66] on p "# #412135 • Standard / $6.19 View Details" at bounding box center [242, 66] width 91 height 9
click at [99, 12] on link "Orders" at bounding box center [101, 11] width 20 height 7
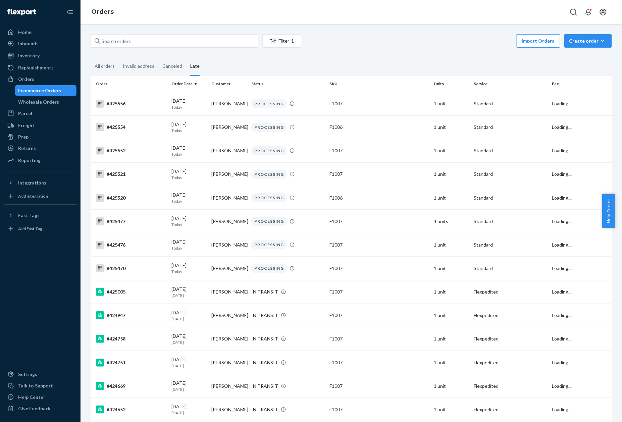
scroll to position [1780, 0]
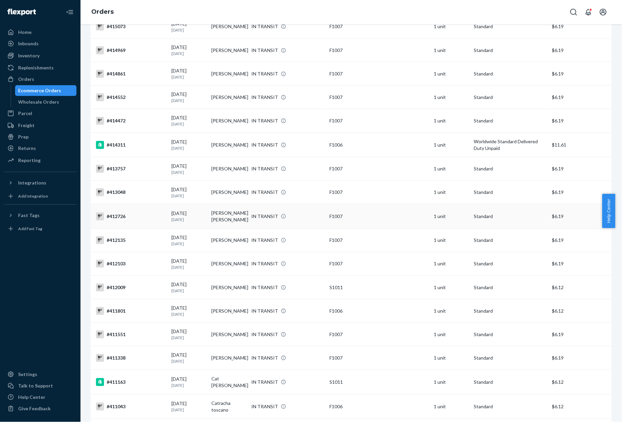
click at [121, 212] on div "#412726" at bounding box center [131, 216] width 70 height 8
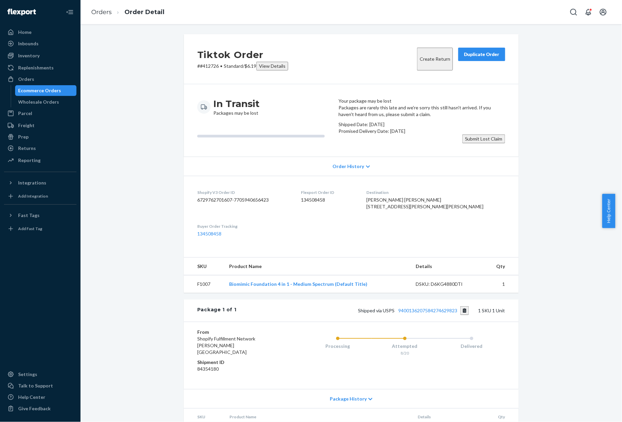
click at [207, 68] on p "# #412726 • Standard / $6.19 View Details" at bounding box center [242, 66] width 91 height 9
click at [207, 67] on p "# #412726 • Standard / $6.19 View Details" at bounding box center [242, 66] width 91 height 9
click at [107, 11] on link "Orders" at bounding box center [101, 11] width 20 height 7
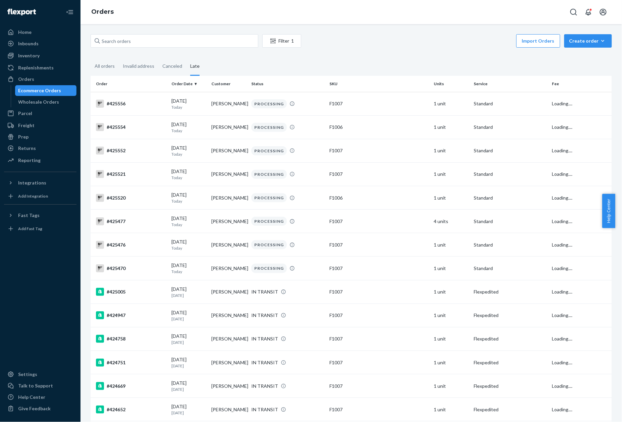
scroll to position [1755, 0]
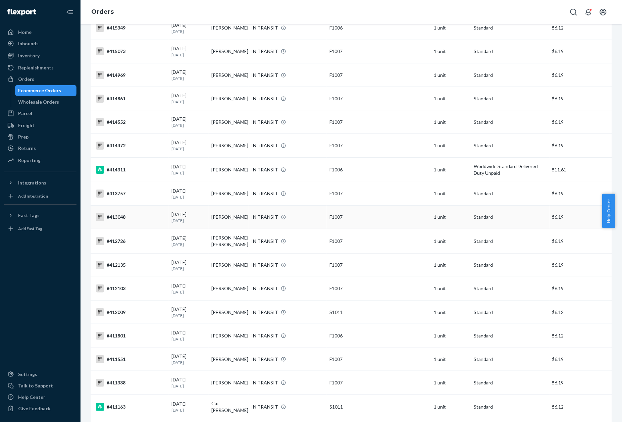
click at [109, 205] on td "#413048" at bounding box center [130, 216] width 78 height 23
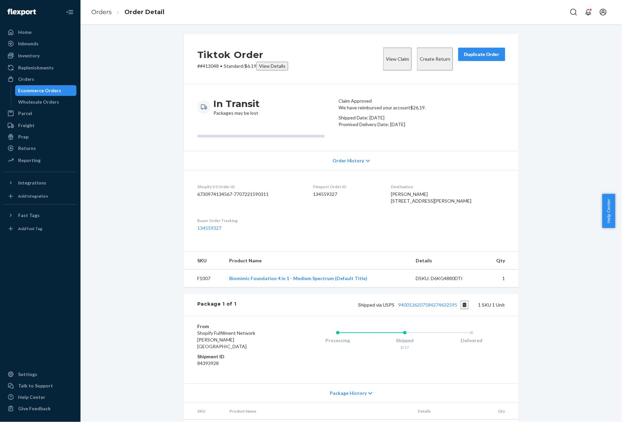
click at [210, 66] on p "# #413048 • Standard / $6.19 View Details" at bounding box center [242, 66] width 91 height 9
click at [107, 13] on link "Orders" at bounding box center [101, 11] width 20 height 7
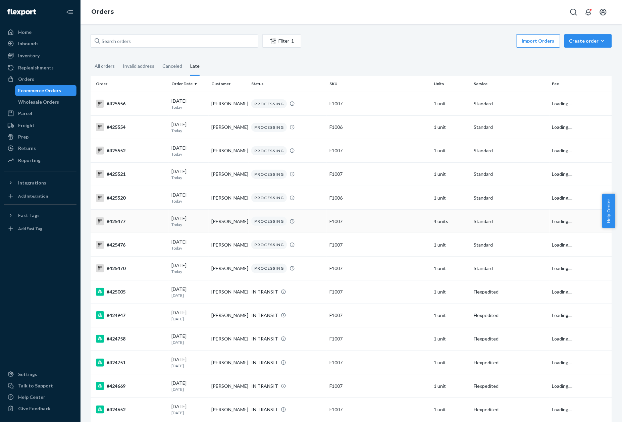
scroll to position [1732, 0]
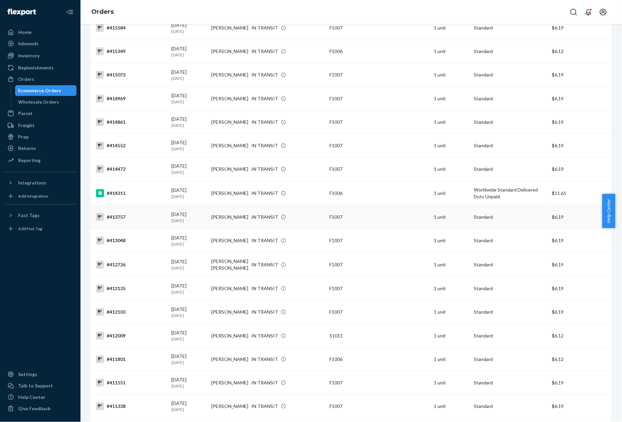
click at [117, 213] on div "#413757" at bounding box center [131, 217] width 70 height 8
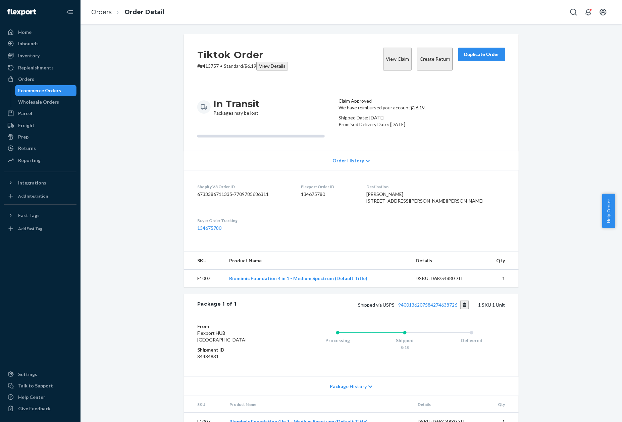
click at [207, 66] on p "# #413757 • Standard / $6.19 View Details" at bounding box center [242, 66] width 91 height 9
click at [99, 18] on ol "Orders Order Detail" at bounding box center [128, 12] width 84 height 20
click at [100, 14] on link "Orders" at bounding box center [101, 11] width 20 height 7
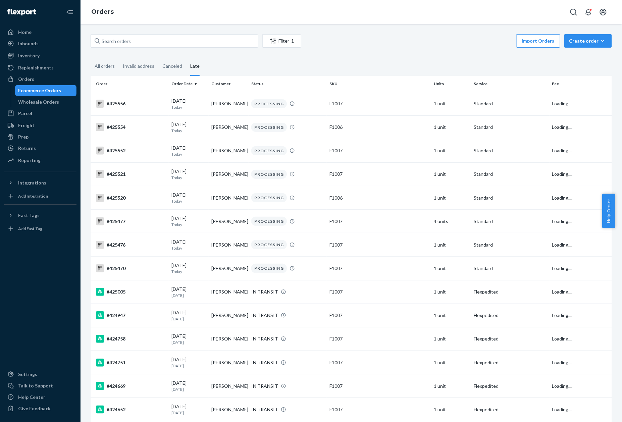
scroll to position [1707, 0]
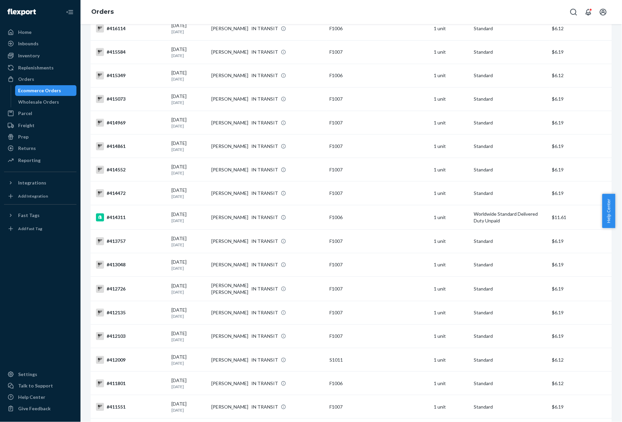
click at [119, 213] on div "#414311" at bounding box center [131, 217] width 70 height 8
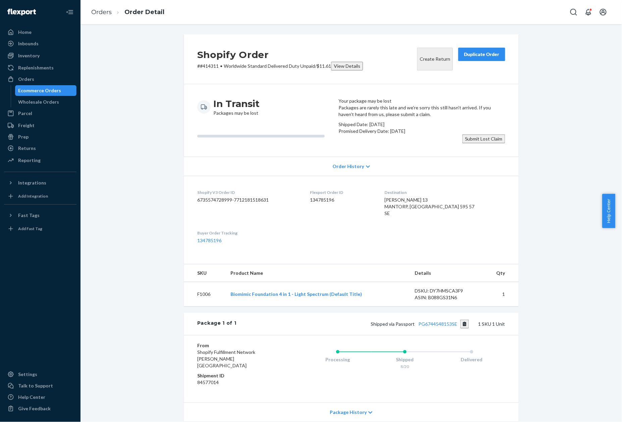
scroll to position [6, 0]
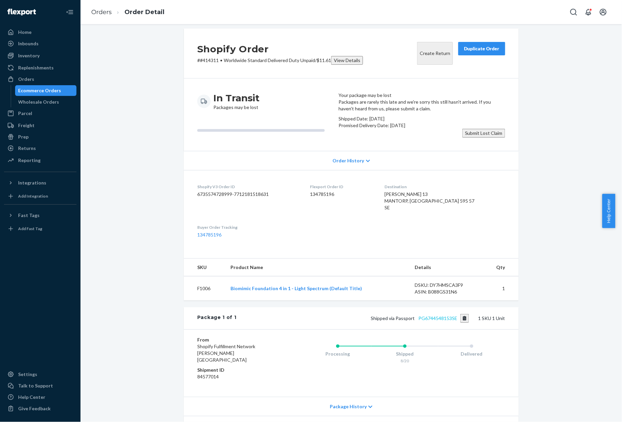
click at [431, 321] on link "PG6744548153SE" at bounding box center [438, 318] width 39 height 6
click at [208, 59] on p "# #414311 • Worldwide Standard Delivered Duty Unpaid / $11.61 View Details" at bounding box center [280, 60] width 166 height 9
drag, startPoint x: 1, startPoint y: 218, endPoint x: 204, endPoint y: 59, distance: 257.8
click at [204, 59] on p "# #414311 • Worldwide Standard Delivered Duty Unpaid / $11.61 View Details" at bounding box center [280, 60] width 166 height 9
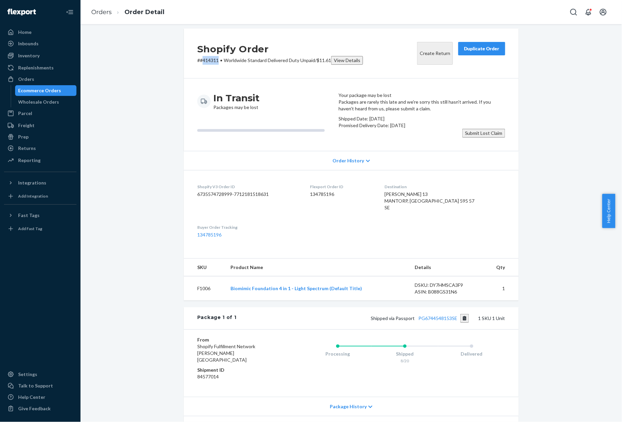
click at [204, 59] on p "# #414311 • Worldwide Standard Delivered Duty Unpaid / $11.61 View Details" at bounding box center [280, 60] width 166 height 9
click at [99, 12] on link "Orders" at bounding box center [101, 11] width 20 height 7
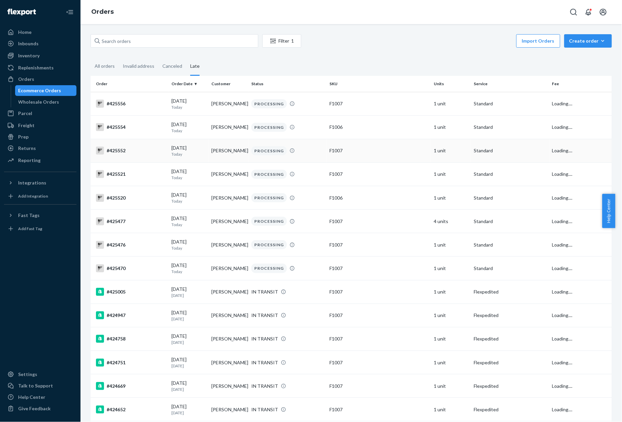
scroll to position [1683, 0]
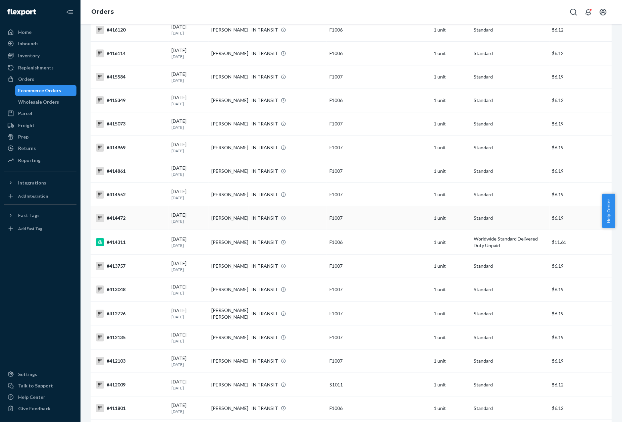
click at [113, 214] on div "#414472" at bounding box center [131, 218] width 70 height 8
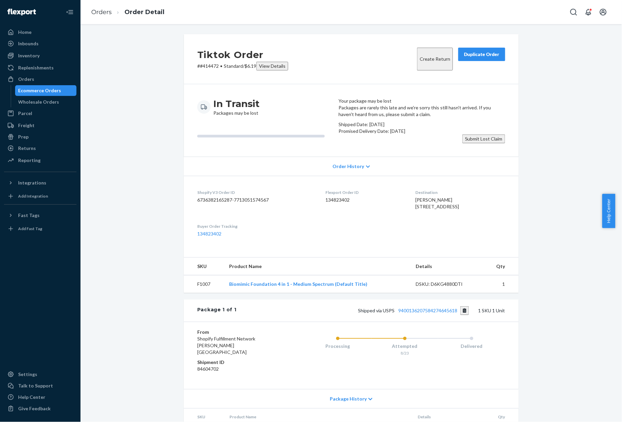
click at [204, 66] on p "# #414472 • Standard / $6.19 View Details" at bounding box center [242, 66] width 91 height 9
click at [103, 10] on link "Orders" at bounding box center [101, 11] width 20 height 7
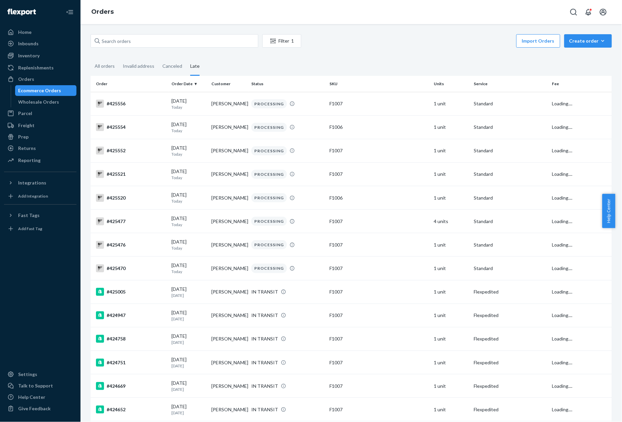
scroll to position [1658, 0]
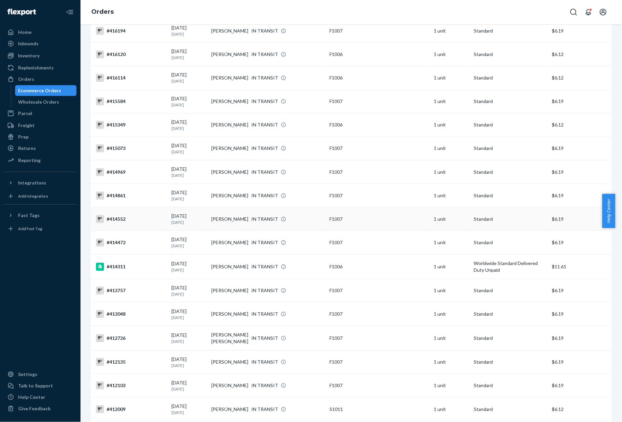
click at [118, 215] on div "#414552" at bounding box center [131, 219] width 70 height 8
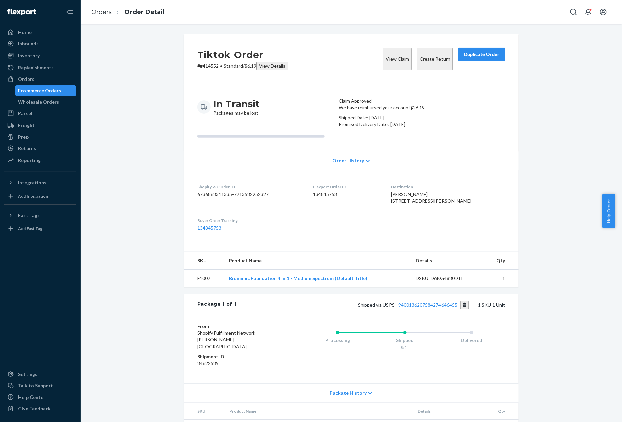
click at [210, 65] on p "# #414552 • Standard / $6.19 View Details" at bounding box center [242, 66] width 91 height 9
click at [105, 14] on link "Orders" at bounding box center [101, 11] width 20 height 7
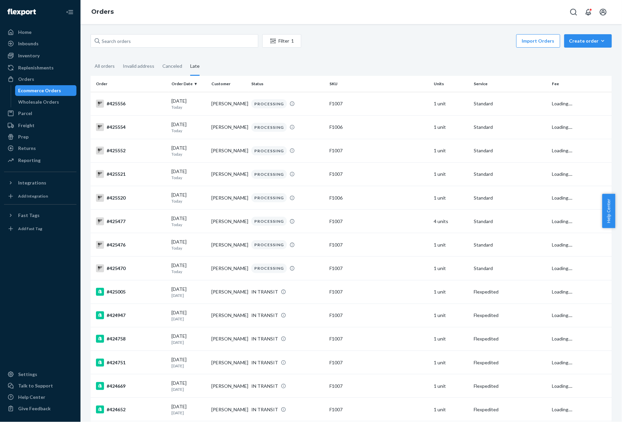
scroll to position [1634, 0]
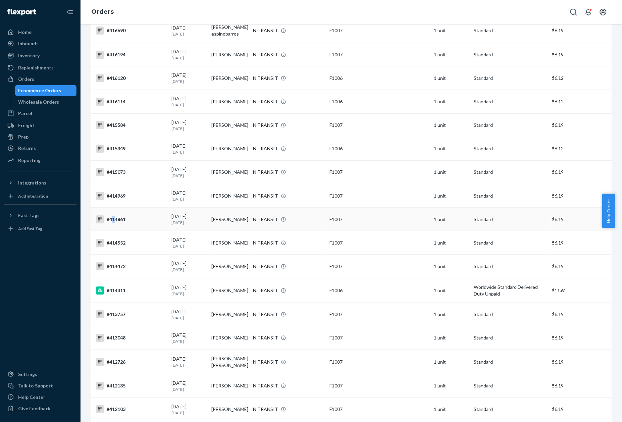
click at [113, 215] on div "#414861" at bounding box center [131, 219] width 70 height 8
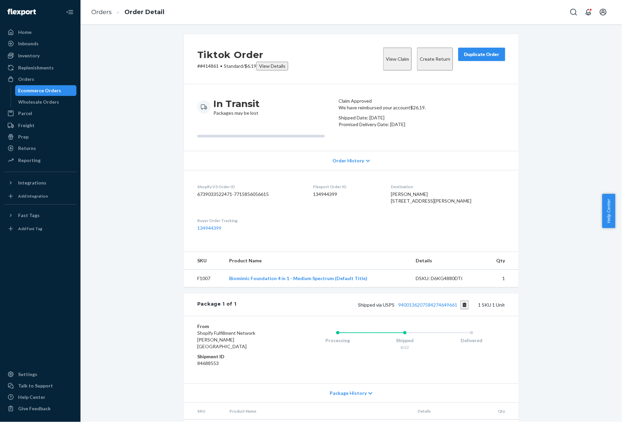
click at [207, 62] on p "# #414861 • Standard / $6.19 View Details" at bounding box center [242, 66] width 91 height 9
click at [106, 13] on link "Orders" at bounding box center [101, 11] width 20 height 7
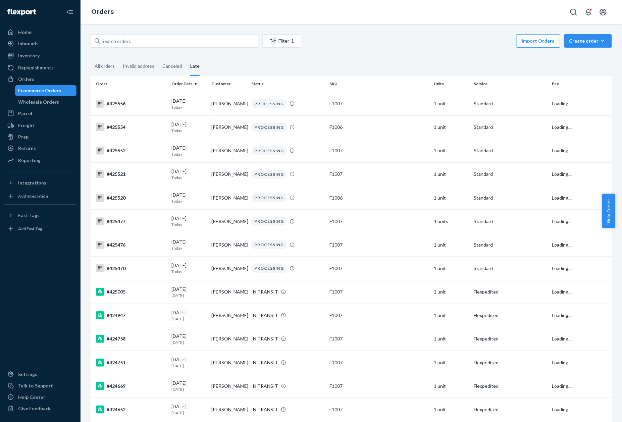
scroll to position [1611, 0]
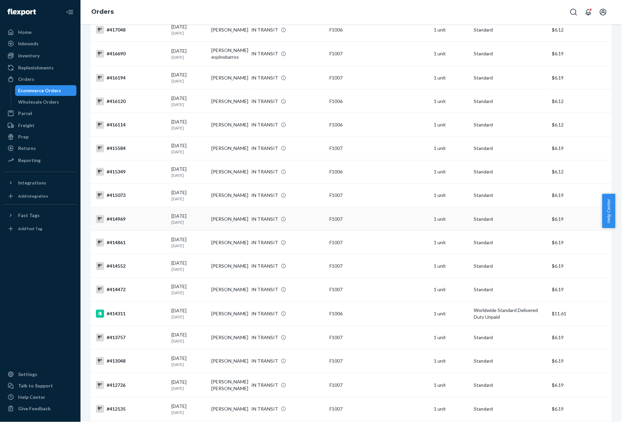
click at [114, 215] on div "#414969" at bounding box center [131, 219] width 70 height 8
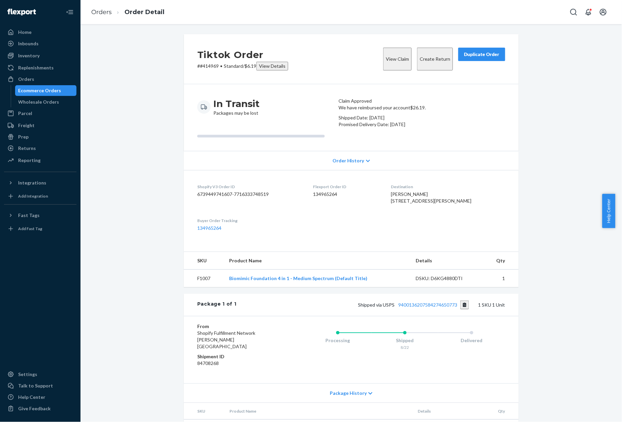
click at [208, 63] on p "# #414969 • Standard / $6.19 View Details" at bounding box center [242, 66] width 91 height 9
click at [96, 11] on link "Orders" at bounding box center [101, 11] width 20 height 7
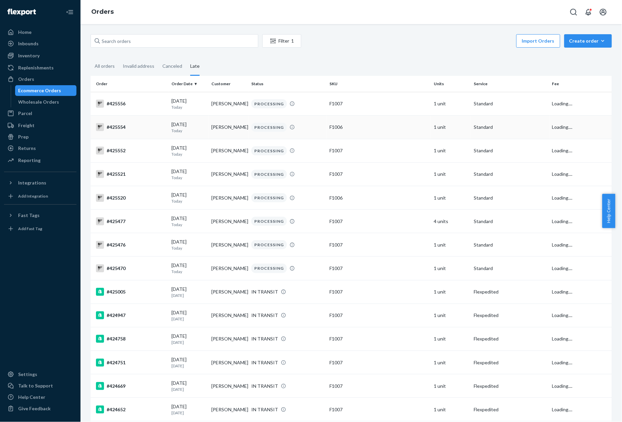
scroll to position [1587, 0]
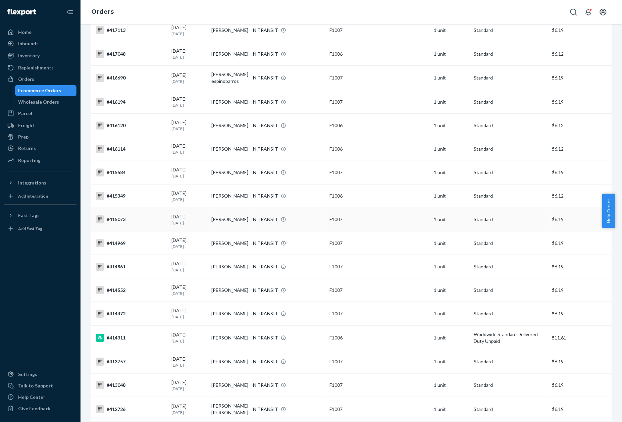
click at [125, 215] on div "#415073" at bounding box center [131, 219] width 70 height 8
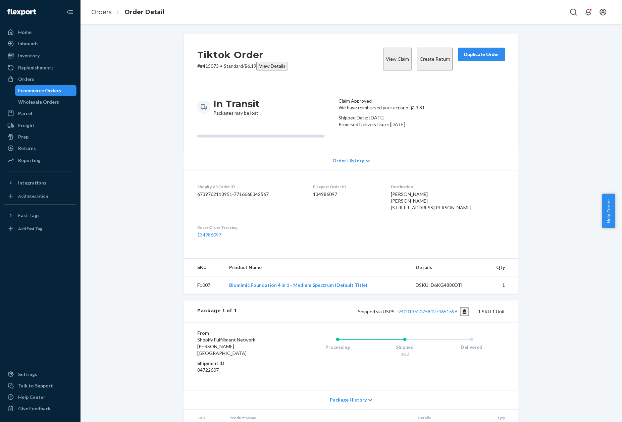
click at [206, 64] on p "# #415073 • Standard / $6.19 View Details" at bounding box center [242, 66] width 91 height 9
click at [102, 12] on link "Orders" at bounding box center [101, 11] width 20 height 7
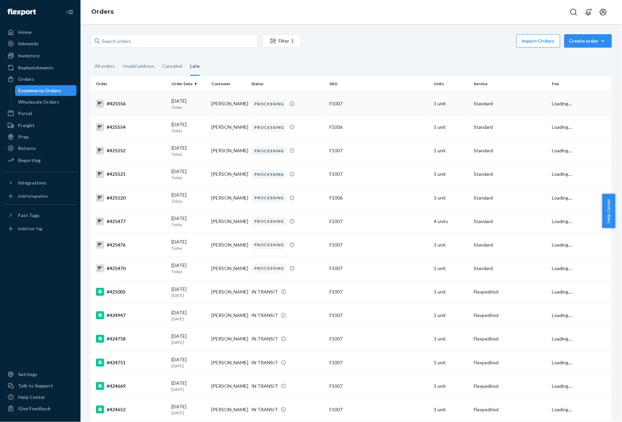
scroll to position [1563, 0]
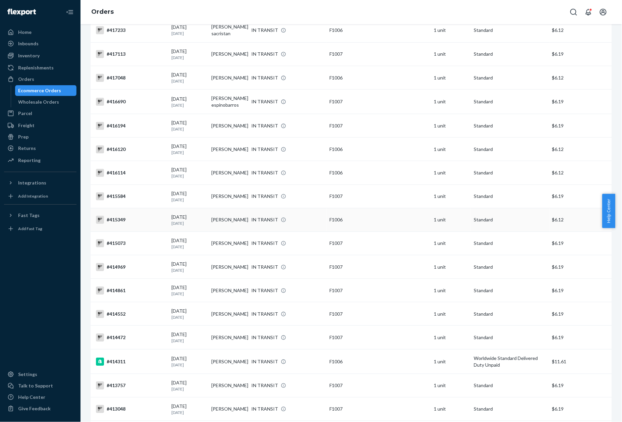
click at [124, 216] on div "#415349" at bounding box center [131, 220] width 70 height 8
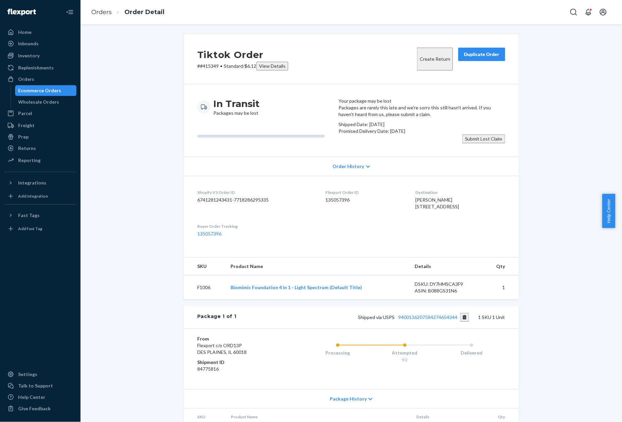
click at [204, 66] on p "# #415349 • Standard / $6.12 View Details" at bounding box center [242, 66] width 91 height 9
click at [104, 12] on link "Orders" at bounding box center [101, 11] width 20 height 7
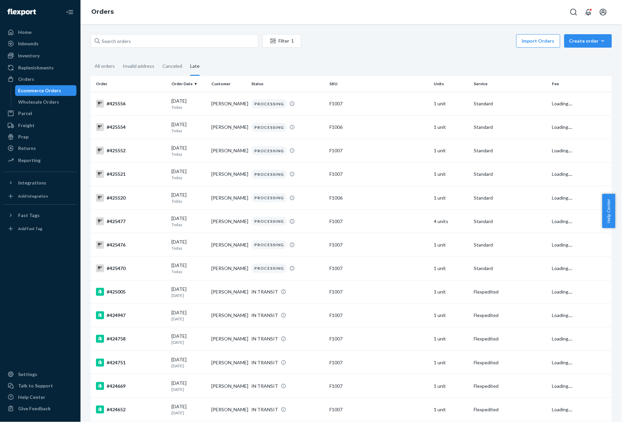
scroll to position [1540, 0]
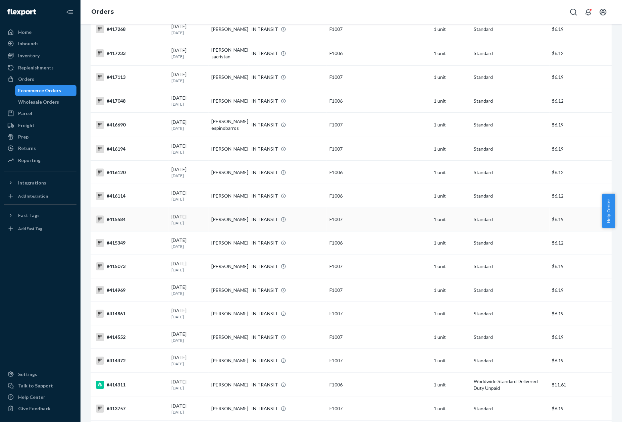
click at [126, 215] on div "#415584" at bounding box center [131, 219] width 70 height 8
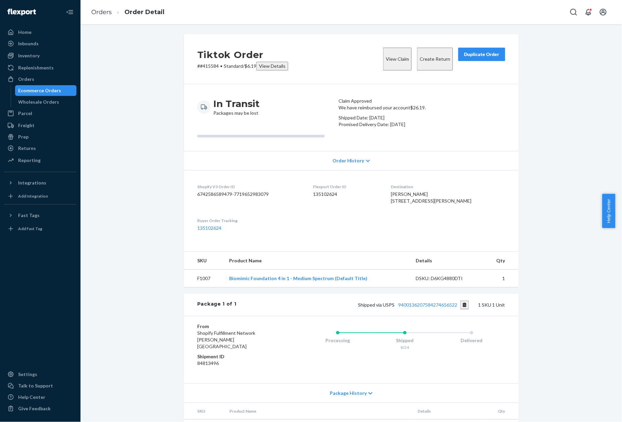
click at [207, 65] on p "# #415584 • Standard / $6.19 View Details" at bounding box center [242, 66] width 91 height 9
click at [104, 15] on link "Orders" at bounding box center [101, 11] width 20 height 7
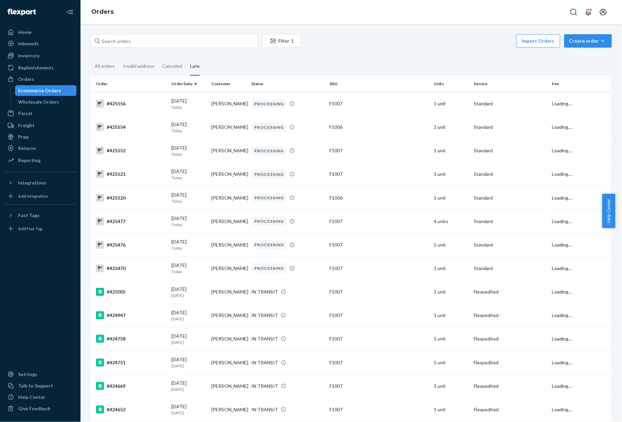
scroll to position [1517, 0]
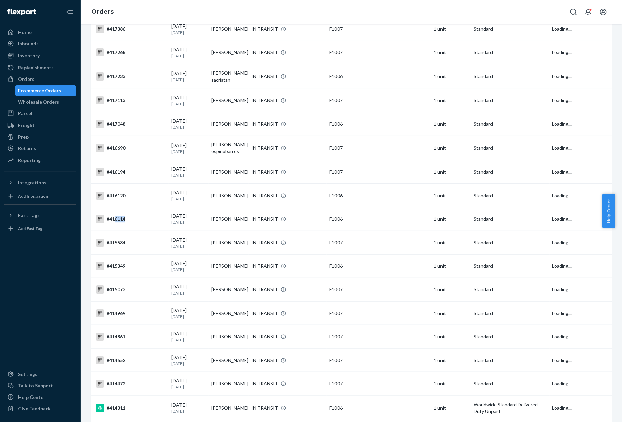
click at [115, 215] on div "#416114" at bounding box center [131, 219] width 70 height 8
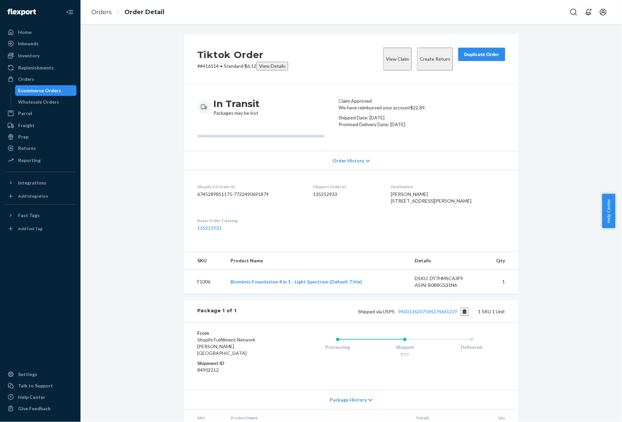
click at [207, 70] on div "Tiktok Order # #416114 • Standard / $6.12 View Details View Claim Create Return…" at bounding box center [351, 59] width 335 height 50
click at [207, 64] on p "# #416114 • Standard / $6.12 View Details" at bounding box center [242, 66] width 91 height 9
click at [103, 11] on link "Orders" at bounding box center [101, 11] width 20 height 7
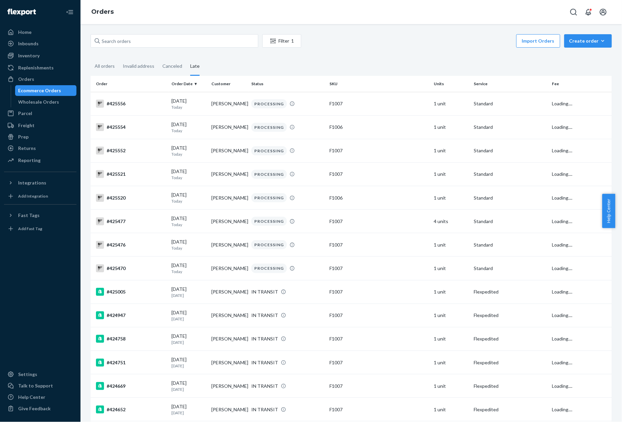
scroll to position [1493, 0]
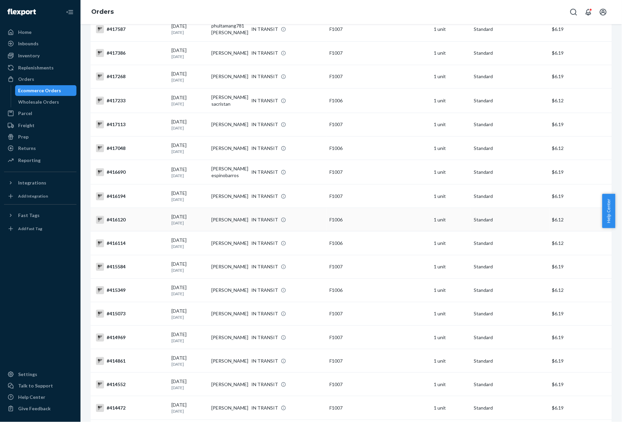
click at [118, 208] on td "#416120" at bounding box center [130, 219] width 78 height 23
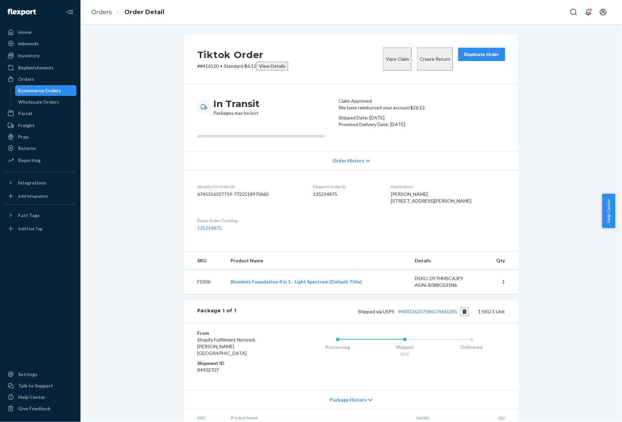
click at [207, 63] on p "# #416120 • Standard / $6.12 View Details" at bounding box center [242, 66] width 91 height 9
click at [206, 63] on p "# #416120 • Standard / $6.12 View Details" at bounding box center [242, 66] width 91 height 9
click at [211, 65] on p "# #416120 • Standard / $6.12 View Details" at bounding box center [242, 66] width 91 height 9
click at [98, 11] on link "Orders" at bounding box center [101, 11] width 20 height 7
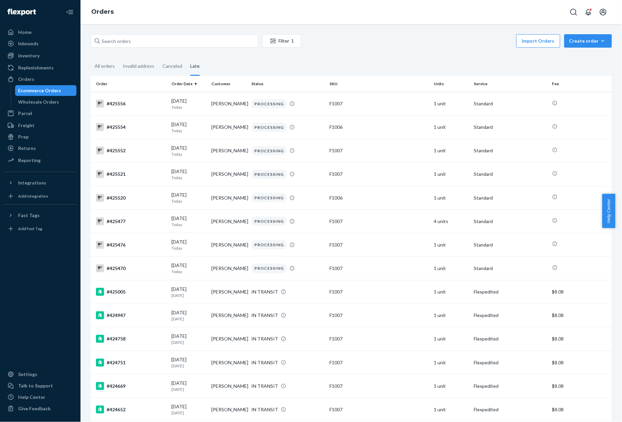
scroll to position [1469, 0]
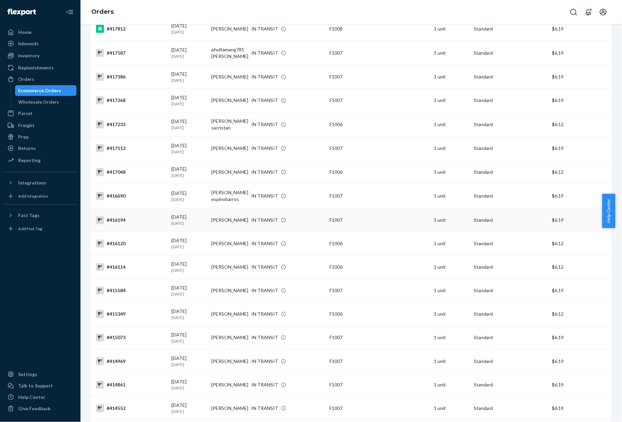
click at [117, 208] on td "#416194" at bounding box center [130, 219] width 78 height 23
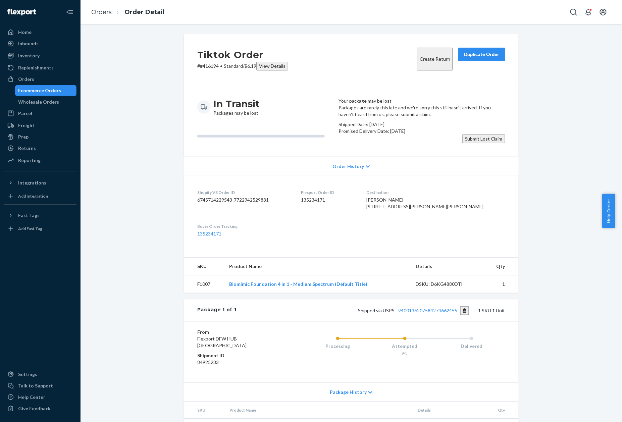
scroll to position [2, 0]
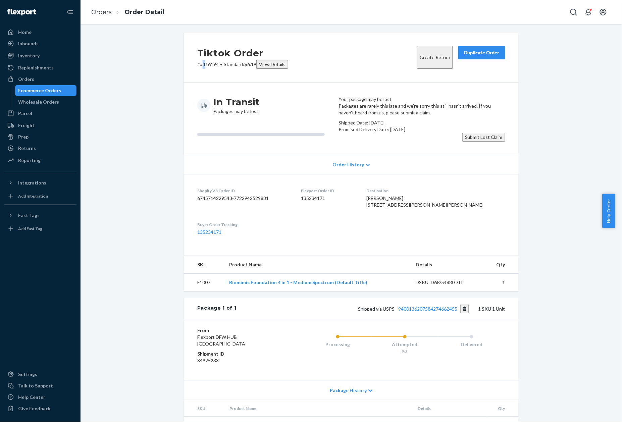
click at [200, 65] on p "# #416194 • Standard / $6.19 View Details" at bounding box center [242, 64] width 91 height 9
click at [201, 65] on p "# #416194 • Standard / $6.19 View Details" at bounding box center [242, 64] width 91 height 9
click at [207, 63] on p "# #416194 • Standard / $6.19 View Details" at bounding box center [242, 64] width 91 height 9
click at [101, 13] on link "Orders" at bounding box center [101, 11] width 20 height 7
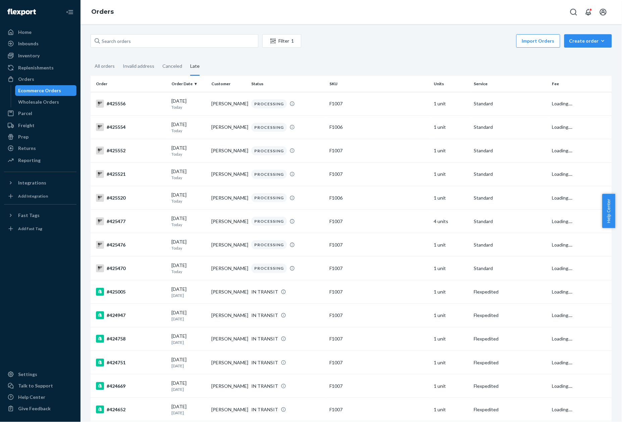
scroll to position [1446, 0]
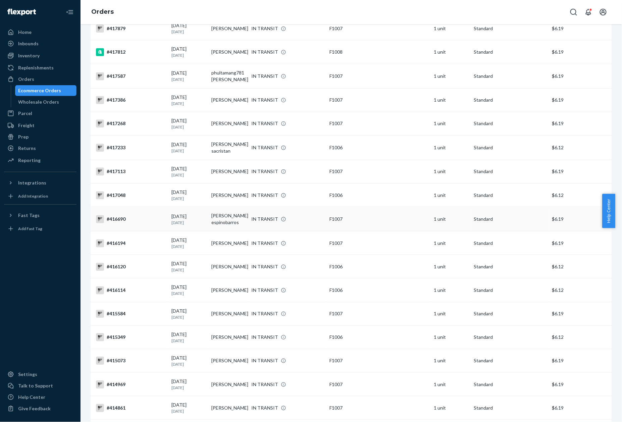
click at [123, 215] on div "#416690" at bounding box center [131, 219] width 70 height 8
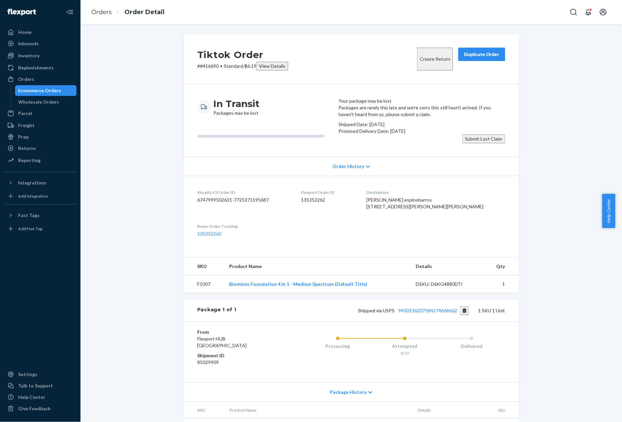
click at [208, 61] on h2 "Tiktok Order" at bounding box center [242, 55] width 91 height 14
click at [207, 63] on p "# #416690 • Standard / $6.19 View Details" at bounding box center [242, 66] width 91 height 9
click at [97, 8] on link "Orders" at bounding box center [101, 11] width 20 height 7
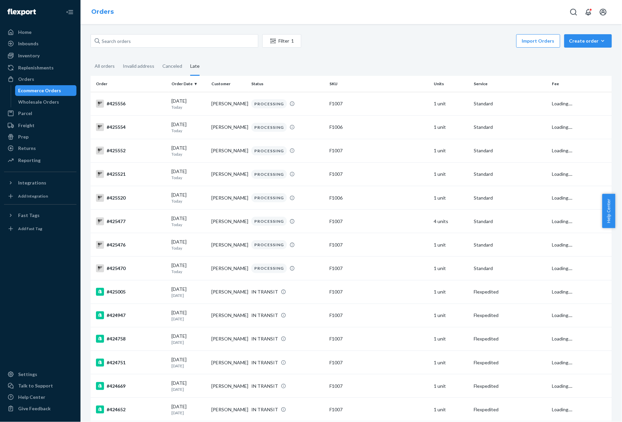
click at [97, 9] on link "Orders" at bounding box center [102, 11] width 22 height 7
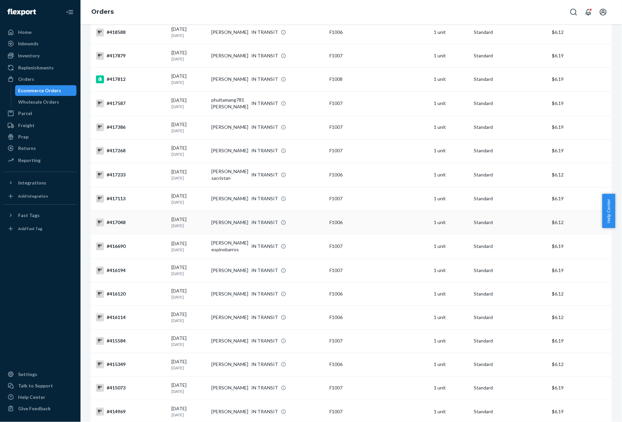
click at [117, 219] on div "#417048" at bounding box center [131, 223] width 70 height 8
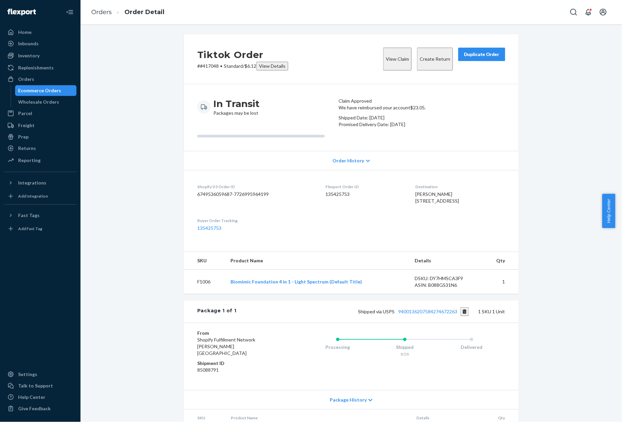
click at [207, 66] on p "# #417048 • Standard / $6.12 View Details" at bounding box center [242, 66] width 91 height 9
click at [97, 11] on link "Orders" at bounding box center [101, 11] width 20 height 7
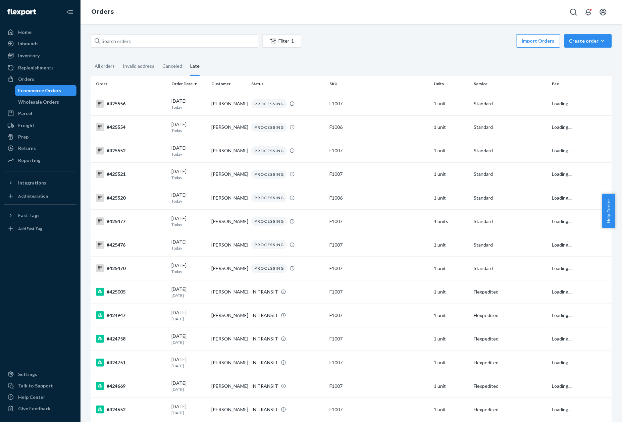
scroll to position [1391, 0]
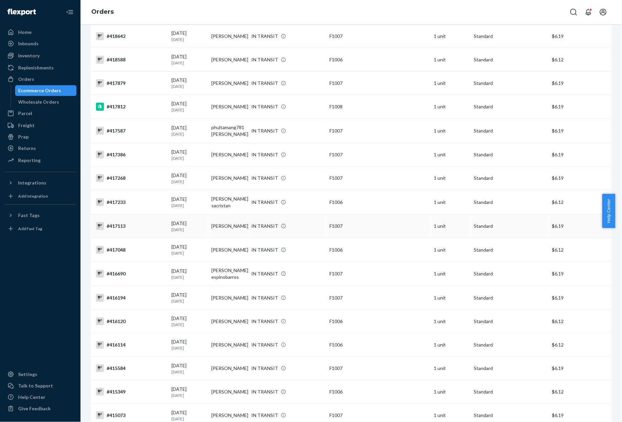
click at [117, 222] on div "#417113" at bounding box center [131, 226] width 70 height 8
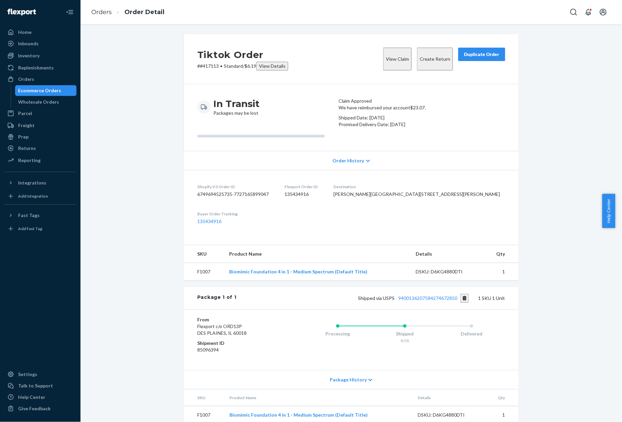
click at [207, 64] on p "# #417113 • Standard / $6.19 View Details" at bounding box center [242, 66] width 91 height 9
click at [102, 13] on link "Orders" at bounding box center [101, 11] width 20 height 7
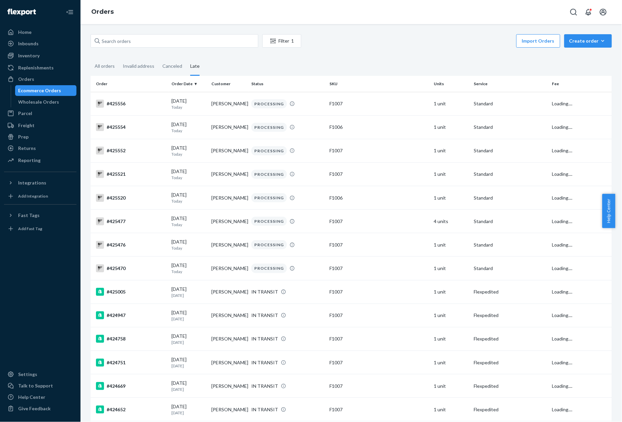
scroll to position [1368, 0]
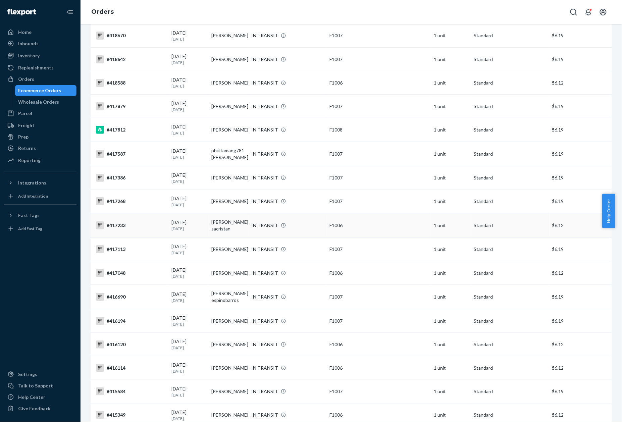
click at [120, 221] on div "#417233" at bounding box center [131, 225] width 70 height 8
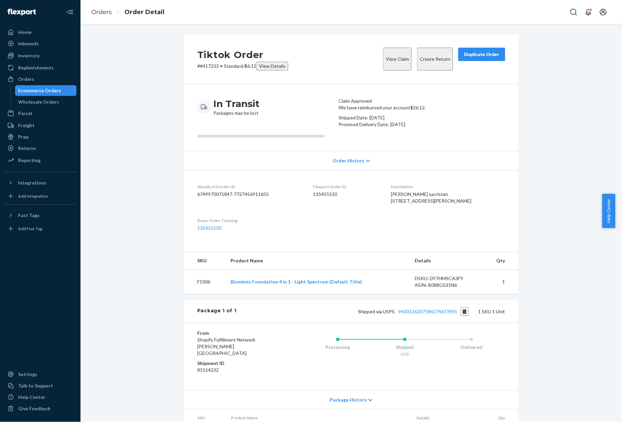
click at [205, 66] on p "# #417233 • Standard / $6.12 View Details" at bounding box center [242, 66] width 91 height 9
click at [101, 13] on link "Orders" at bounding box center [101, 11] width 20 height 7
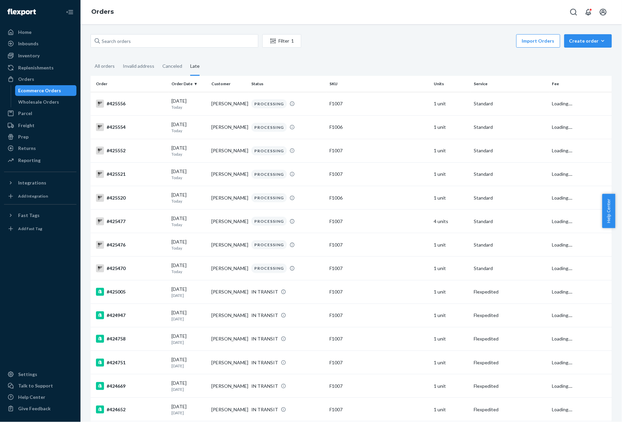
scroll to position [1344, 0]
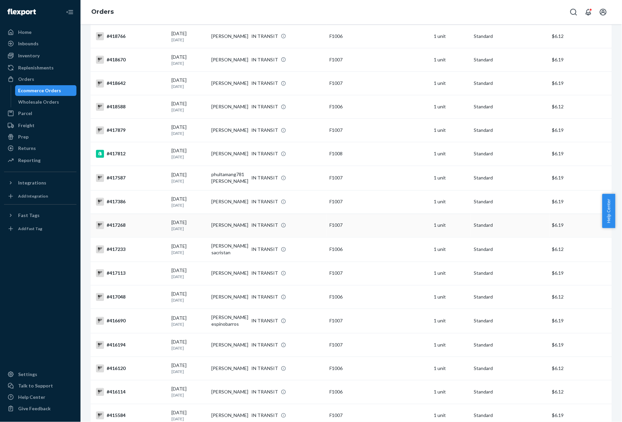
click at [120, 214] on td "#417268" at bounding box center [130, 225] width 78 height 23
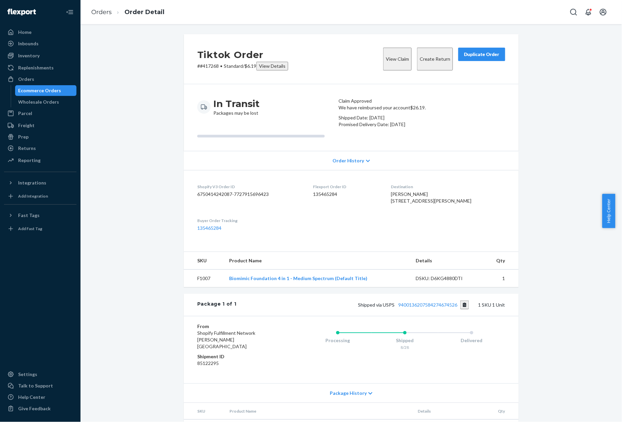
click at [211, 66] on p "# #417268 • Standard / $6.19 View Details" at bounding box center [242, 66] width 91 height 9
click at [103, 15] on link "Orders" at bounding box center [101, 11] width 20 height 7
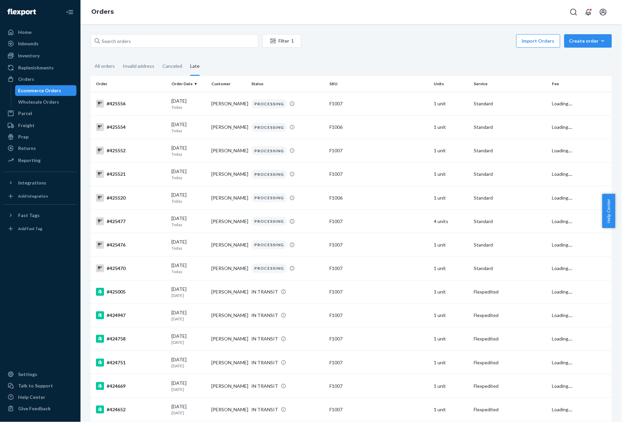
scroll to position [1320, 0]
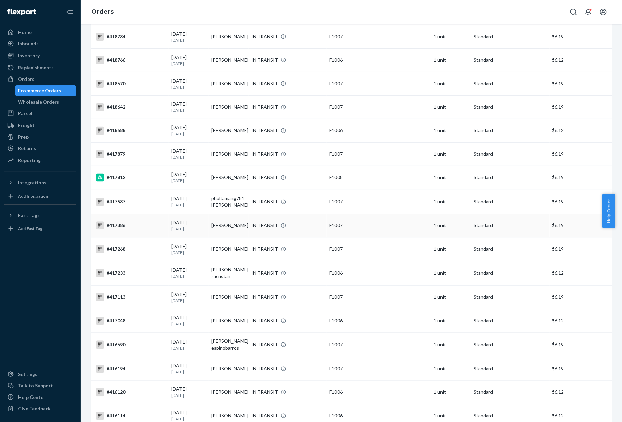
click at [120, 222] on div "#417386" at bounding box center [131, 226] width 70 height 8
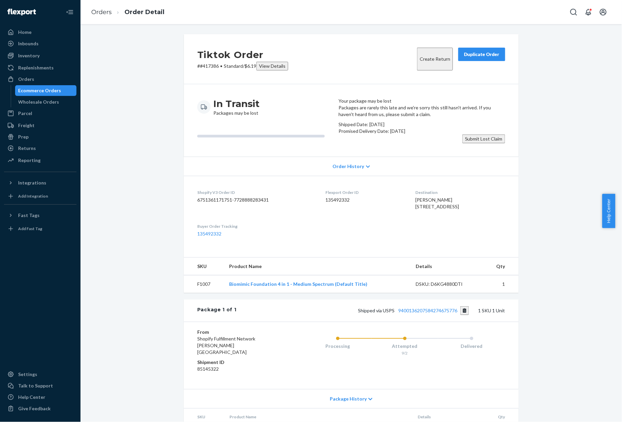
click at [203, 67] on p "# #417386 • Standard / $6.19 View Details" at bounding box center [242, 66] width 91 height 9
click at [100, 13] on link "Orders" at bounding box center [101, 11] width 20 height 7
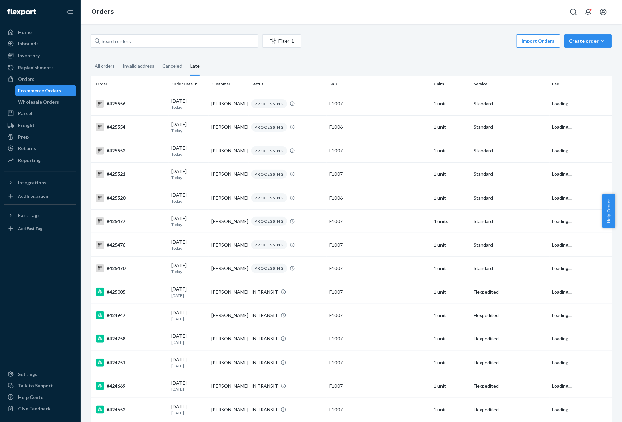
scroll to position [1297, 0]
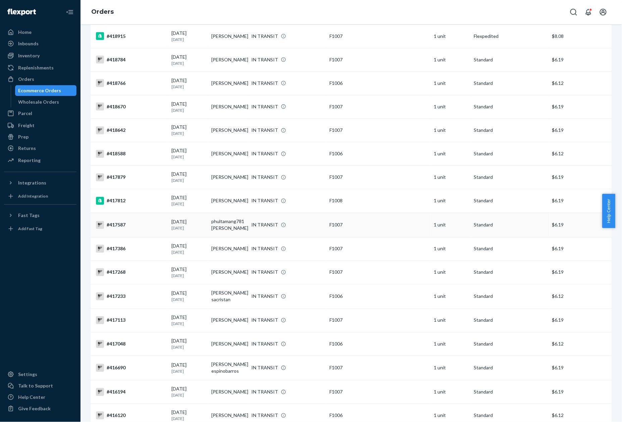
click at [117, 221] on div "#417587" at bounding box center [131, 225] width 70 height 8
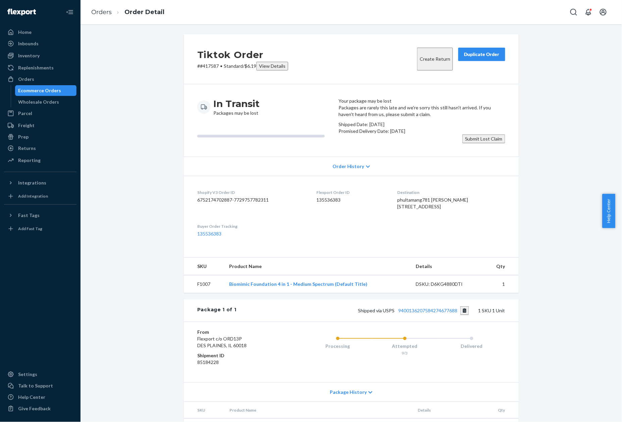
click at [211, 64] on p "# #417587 • Standard / $6.19 View Details" at bounding box center [242, 66] width 91 height 9
click at [105, 13] on link "Orders" at bounding box center [101, 11] width 20 height 7
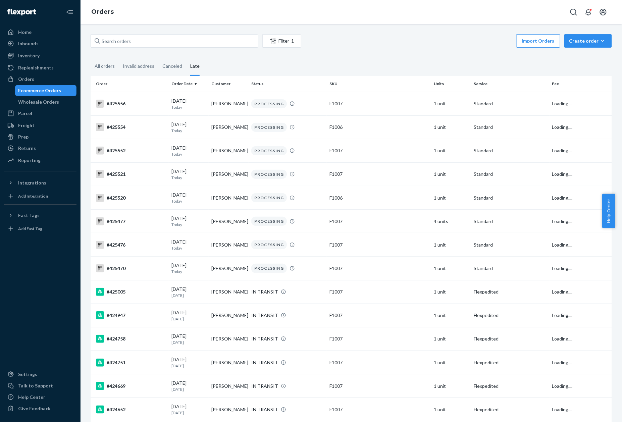
scroll to position [1273, 0]
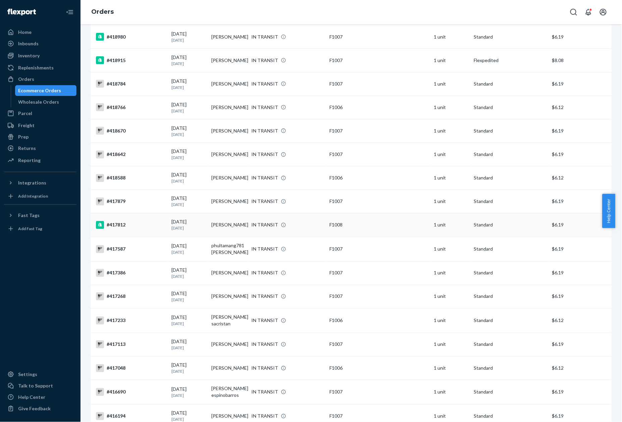
click at [122, 221] on div "#417812" at bounding box center [131, 225] width 70 height 8
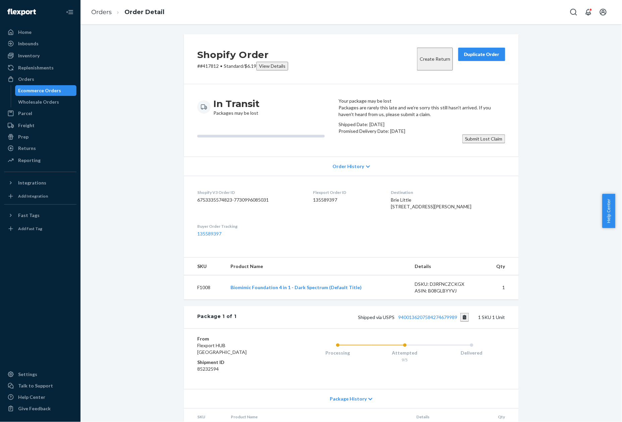
click at [208, 63] on p "# #417812 • Standard / $6.19 View Details" at bounding box center [242, 66] width 91 height 9
click at [106, 14] on link "Orders" at bounding box center [101, 11] width 20 height 7
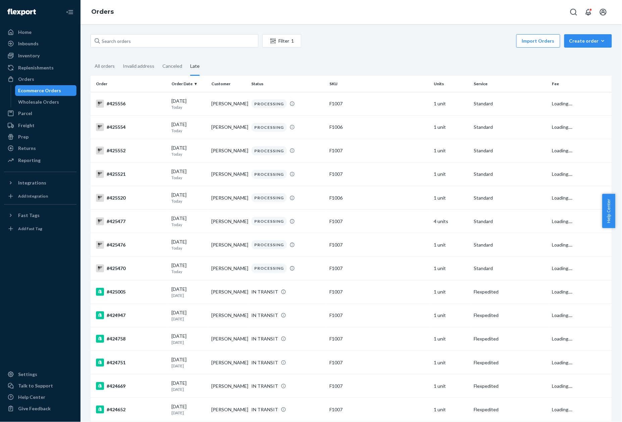
scroll to position [1249, 0]
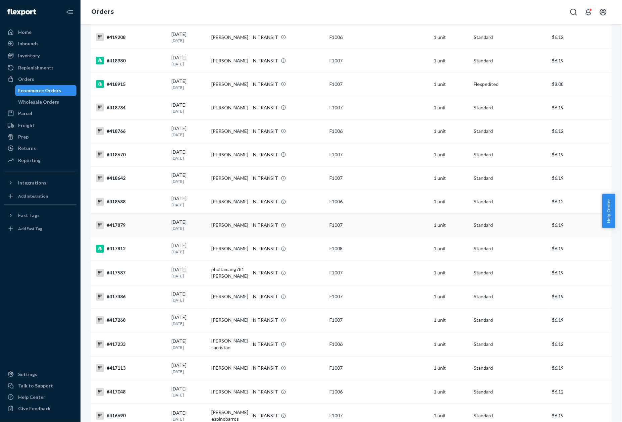
click at [125, 221] on div "#417879" at bounding box center [131, 225] width 70 height 8
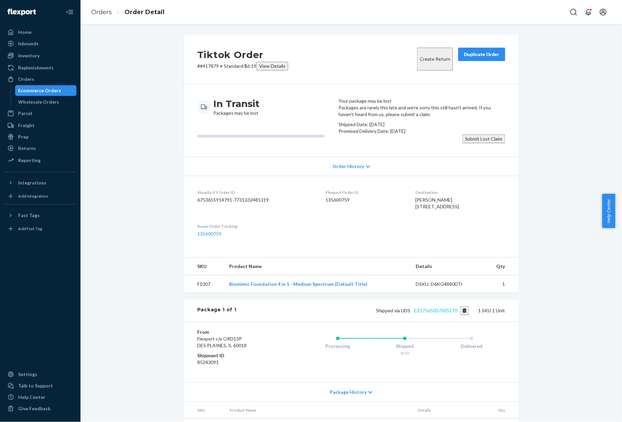
click at [430, 313] on link "EZ17565027305270" at bounding box center [435, 311] width 43 height 6
click at [205, 65] on p "# #417879 • Standard / $6.19 View Details" at bounding box center [242, 66] width 91 height 9
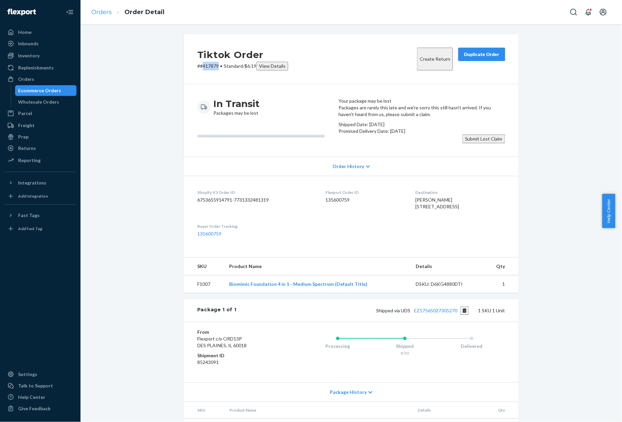
click at [101, 12] on link "Orders" at bounding box center [101, 11] width 20 height 7
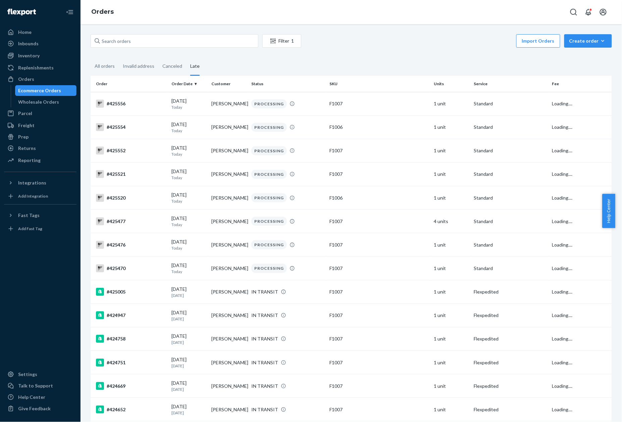
scroll to position [1226, 0]
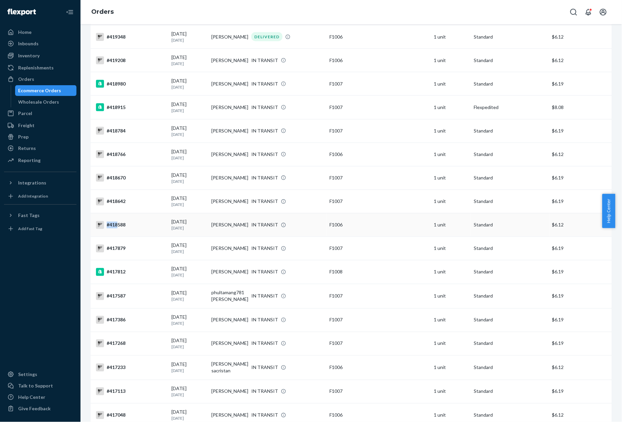
click at [117, 221] on div "#418588" at bounding box center [131, 225] width 70 height 8
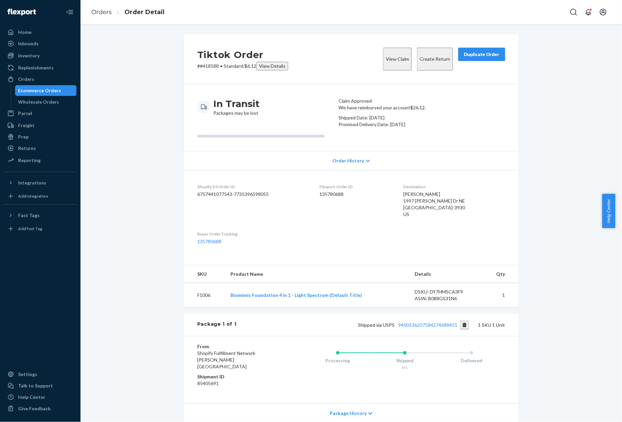
click at [209, 63] on p "# #418588 • Standard / $6.12 View Details" at bounding box center [242, 66] width 91 height 9
click at [107, 13] on link "Orders" at bounding box center [101, 11] width 20 height 7
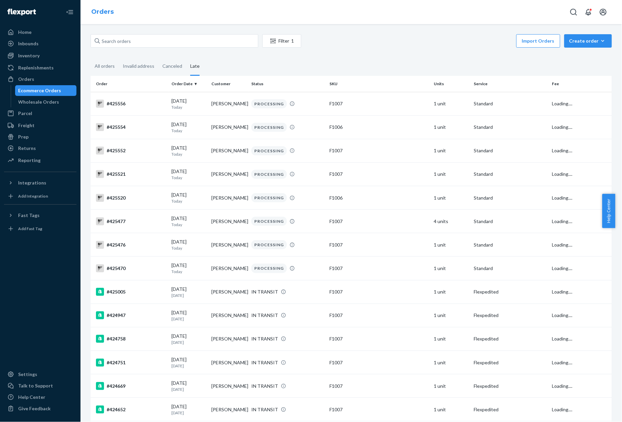
scroll to position [1202, 0]
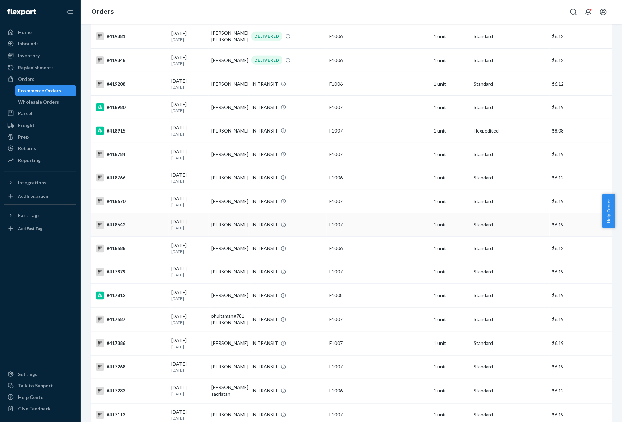
click at [118, 221] on div "#418642" at bounding box center [131, 225] width 70 height 8
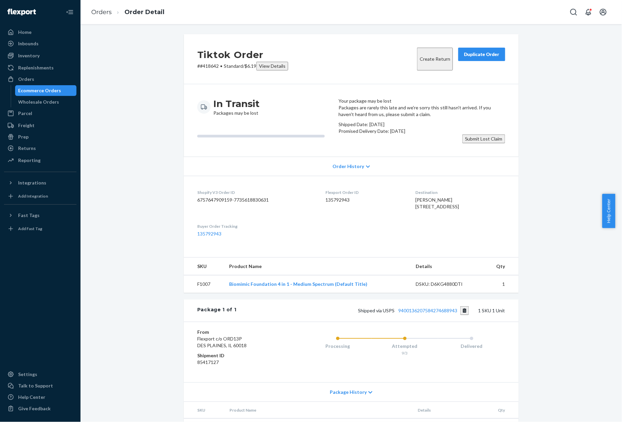
click at [204, 66] on p "# #418642 • Standard / $6.19 View Details" at bounding box center [242, 66] width 91 height 9
click at [101, 10] on link "Orders" at bounding box center [101, 11] width 20 height 7
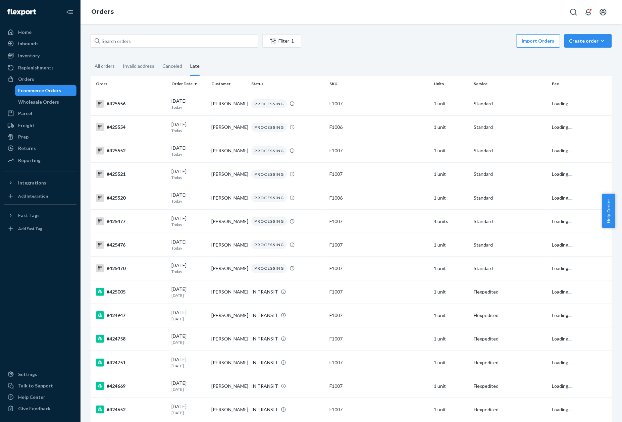
scroll to position [1179, 0]
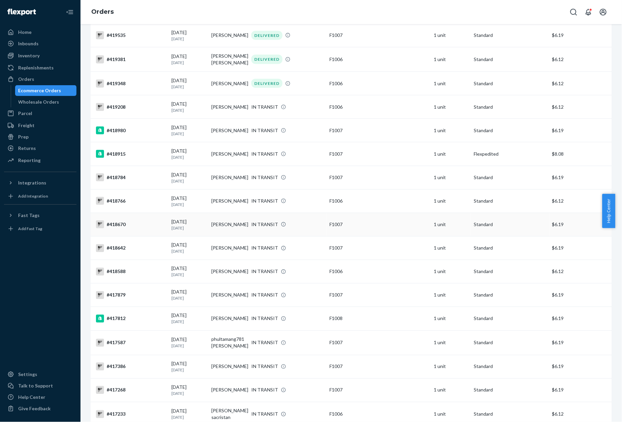
click at [120, 220] on div "#418670" at bounding box center [131, 224] width 70 height 8
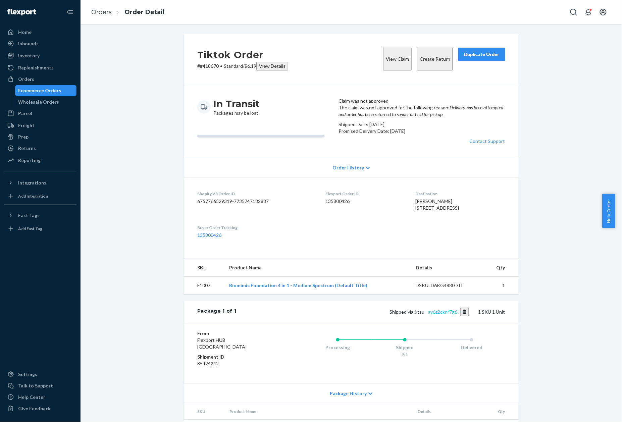
click at [443, 315] on link "ay6z2cknr7g6" at bounding box center [443, 312] width 29 height 6
click at [206, 65] on p "# #418670 • Standard / $6.19 View Details" at bounding box center [242, 66] width 91 height 9
click at [208, 65] on p "# #418670 • Standard / $6.19 View Details" at bounding box center [242, 66] width 91 height 9
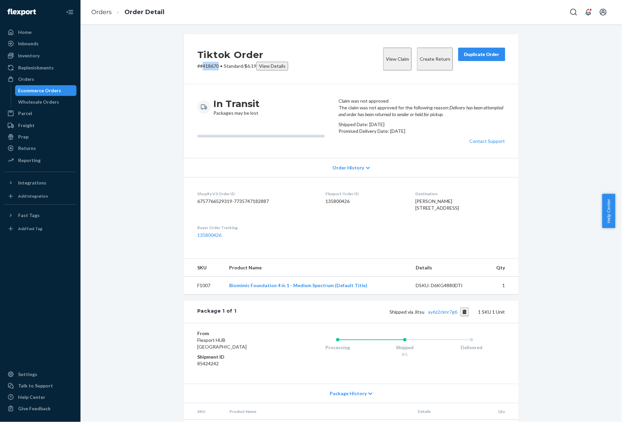
click at [208, 65] on p "# #418670 • Standard / $6.19 View Details" at bounding box center [242, 66] width 91 height 9
click at [438, 315] on link "ay6z2cknr7g6" at bounding box center [443, 312] width 29 height 6
click at [208, 65] on p "# #418670 • Standard / $6.19 View Details" at bounding box center [242, 66] width 91 height 9
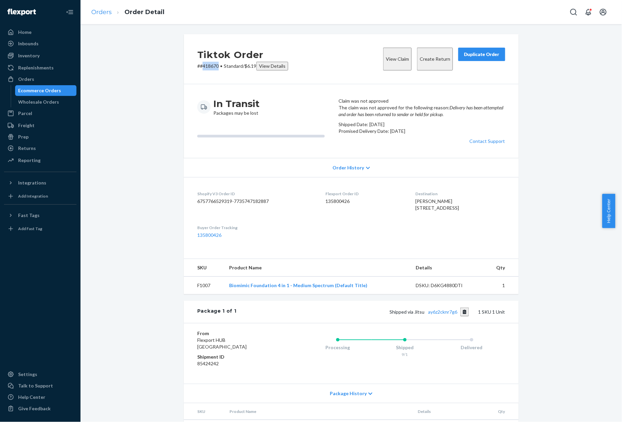
click at [99, 12] on link "Orders" at bounding box center [101, 11] width 20 height 7
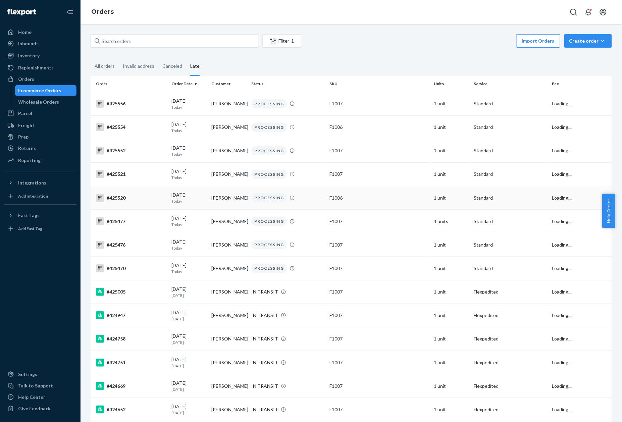
scroll to position [1155, 0]
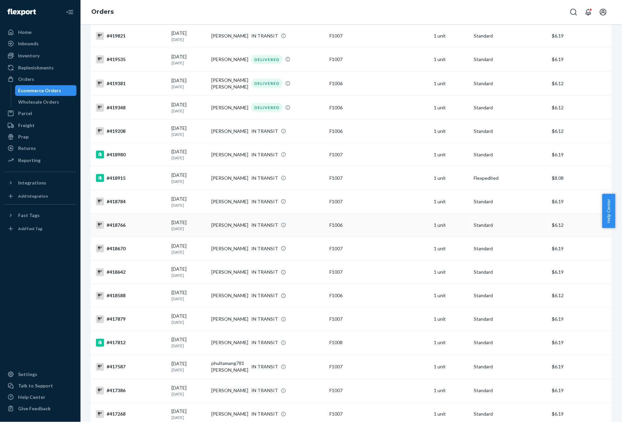
click at [124, 221] on div "#418766" at bounding box center [131, 225] width 70 height 8
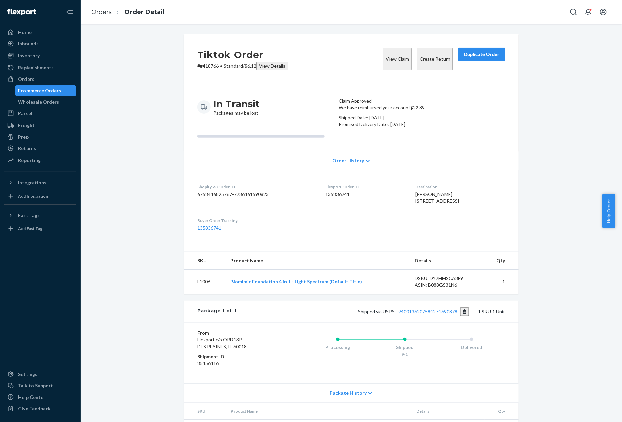
click at [209, 66] on p "# #418766 • Standard / $6.12 View Details" at bounding box center [242, 66] width 91 height 9
click at [212, 67] on p "# #418766 • Standard / $6.12 View Details" at bounding box center [242, 66] width 91 height 9
click at [203, 70] on div "Tiktok Order # #418766 • Standard / $6.12 View Details View Claim Create Return…" at bounding box center [351, 59] width 335 height 50
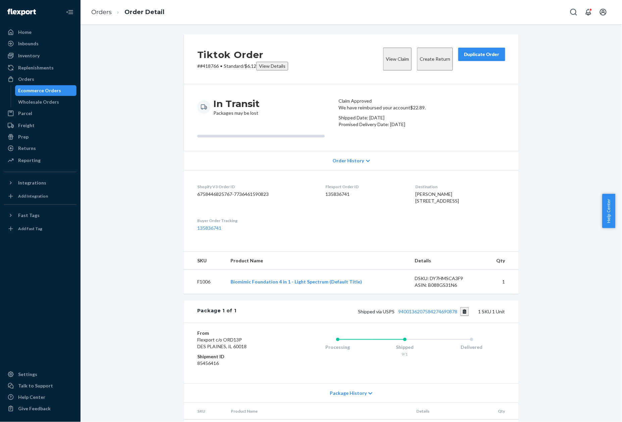
click at [204, 66] on p "# #418766 • Standard / $6.12 View Details" at bounding box center [242, 66] width 91 height 9
click at [98, 13] on link "Orders" at bounding box center [101, 11] width 20 height 7
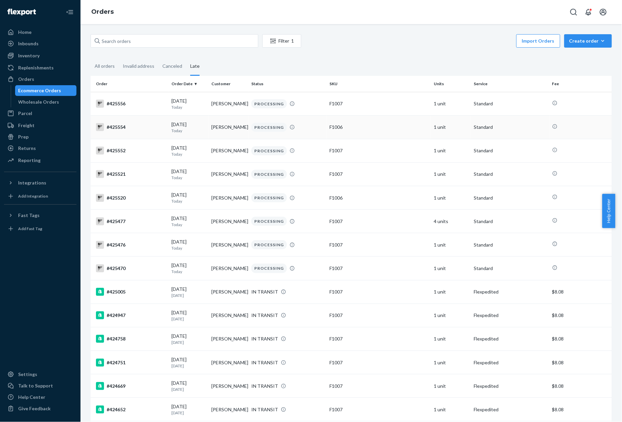
scroll to position [1131, 0]
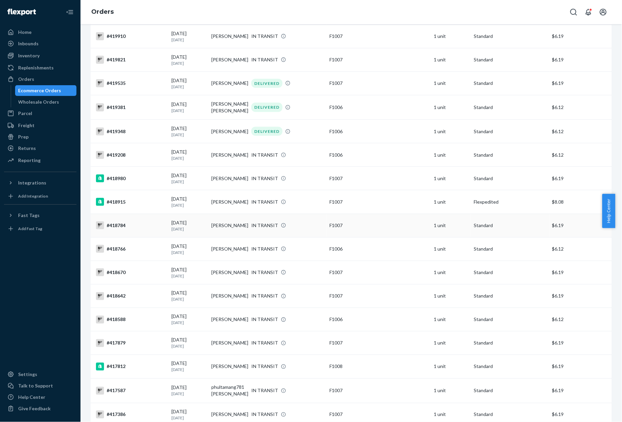
click at [119, 221] on div "#418784" at bounding box center [131, 225] width 70 height 8
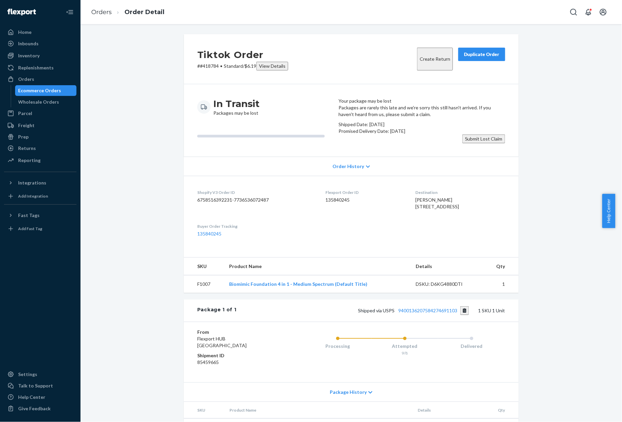
click at [209, 66] on p "# #418784 • Standard / $6.19 View Details" at bounding box center [242, 66] width 91 height 9
click at [108, 15] on link "Orders" at bounding box center [101, 11] width 20 height 7
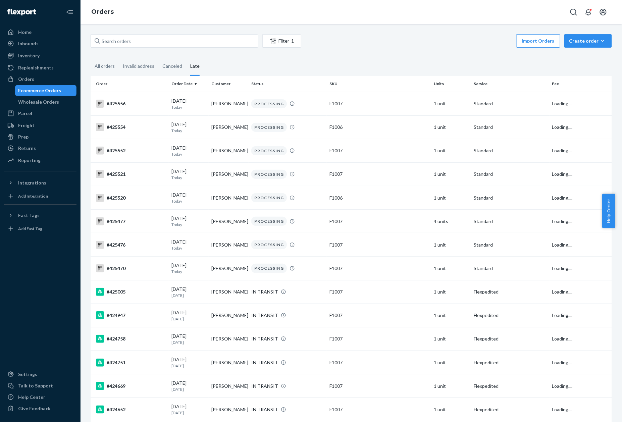
scroll to position [1108, 0]
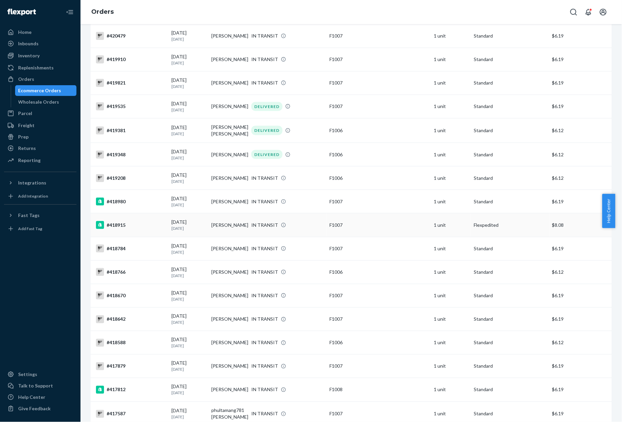
click at [119, 221] on div "#418915" at bounding box center [131, 225] width 70 height 8
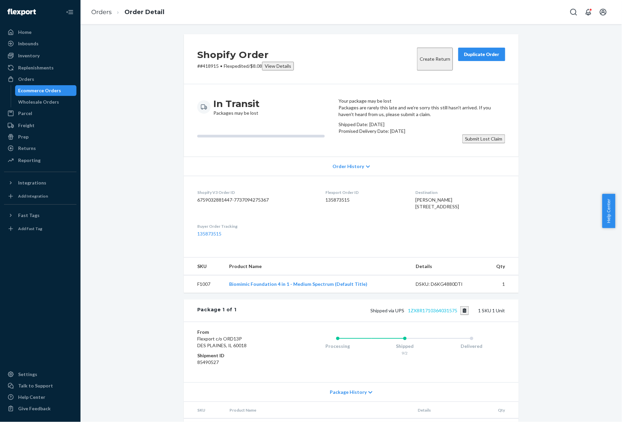
click at [425, 313] on link "1ZX8R1710364031575" at bounding box center [432, 311] width 49 height 6
click at [434, 313] on link "1ZX8R1710364031575" at bounding box center [432, 311] width 49 height 6
click at [205, 62] on p "# #418915 • Flexpedited / $8.08 View Details" at bounding box center [245, 66] width 97 height 9
click at [436, 315] on div "Shipped via UPS 1ZX8R1710364031575 1 SKU 1 Unit" at bounding box center [371, 310] width 269 height 9
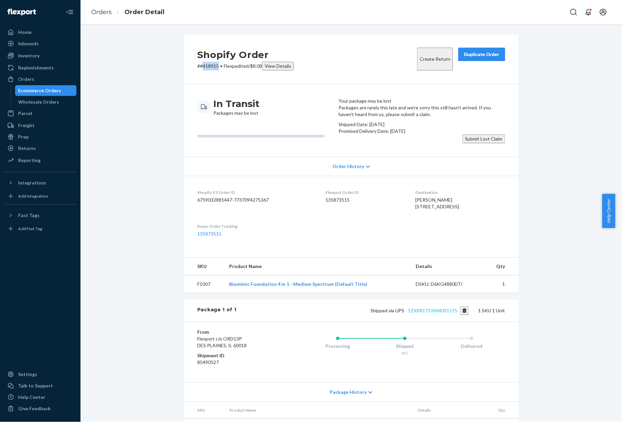
click at [436, 313] on link "1ZX8R1710364031575" at bounding box center [432, 311] width 49 height 6
click at [209, 67] on p "# #418915 • Flexpedited / $8.08 View Details" at bounding box center [245, 66] width 97 height 9
click at [104, 11] on link "Orders" at bounding box center [101, 11] width 20 height 7
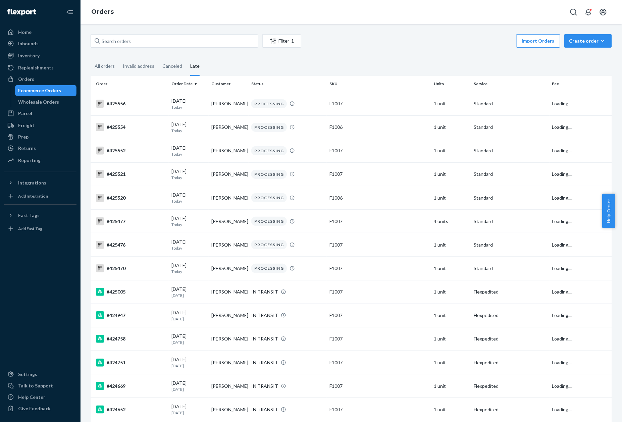
scroll to position [1085, 0]
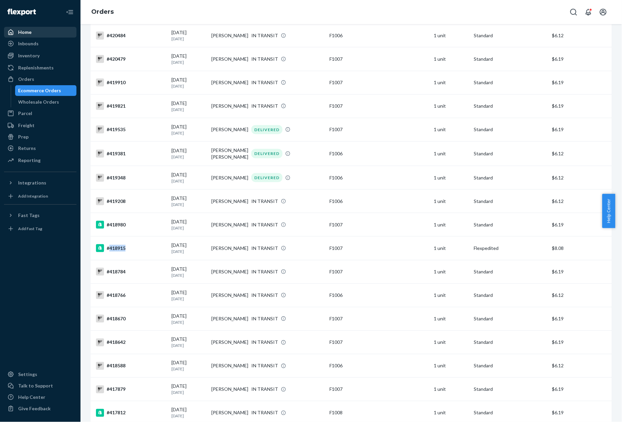
click at [33, 33] on div "Home" at bounding box center [40, 32] width 71 height 9
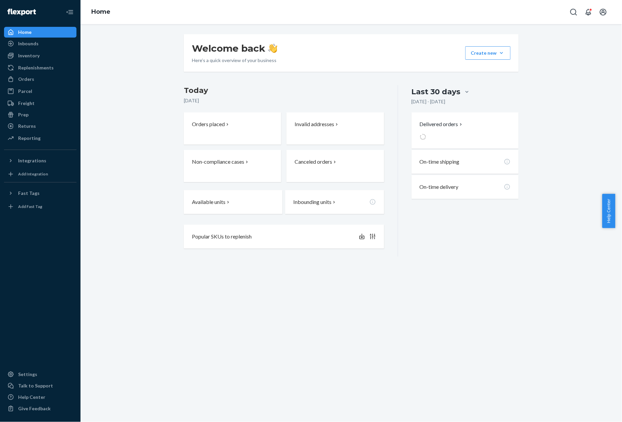
click at [32, 33] on div "Home" at bounding box center [40, 32] width 71 height 9
